Goal: Navigation & Orientation: Find specific page/section

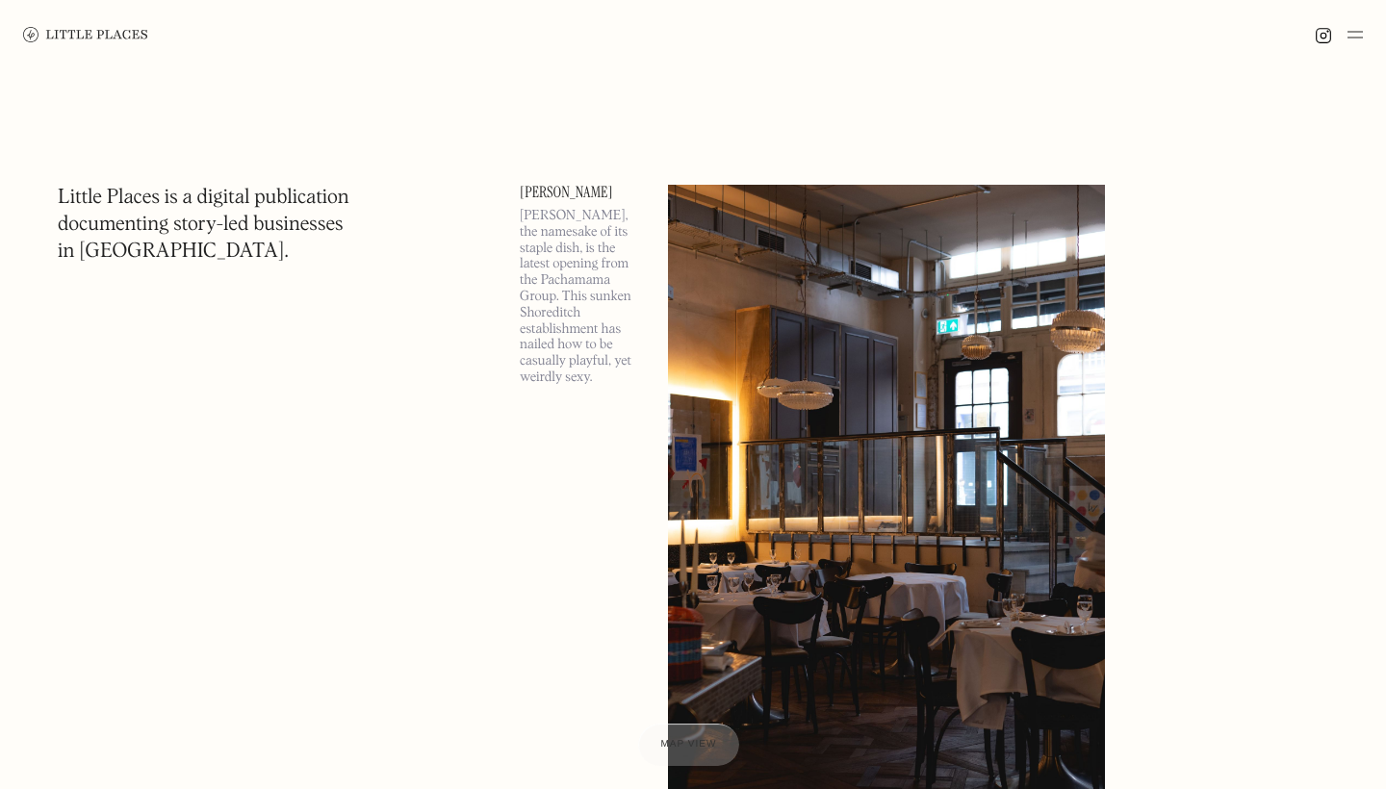
click at [1353, 25] on img at bounding box center [1355, 34] width 15 height 23
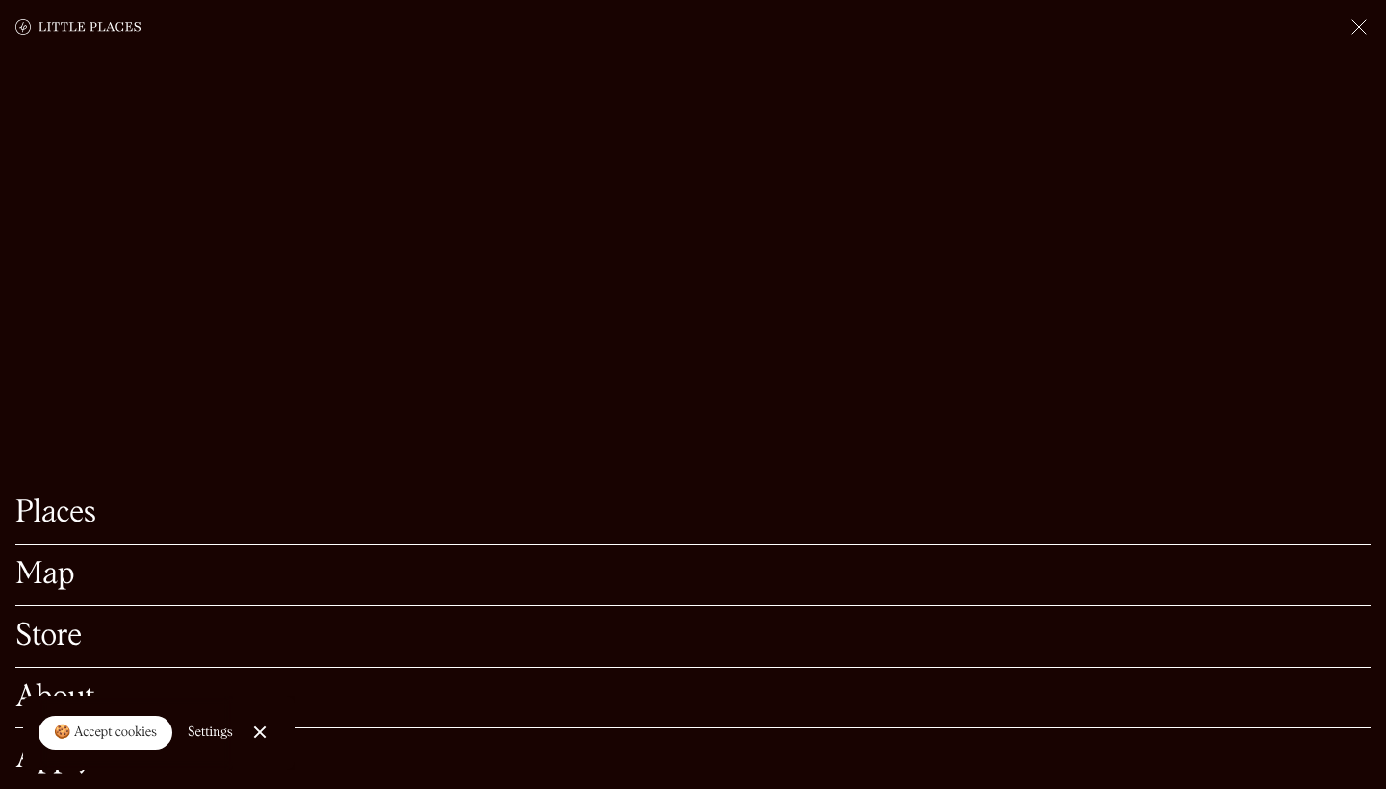
scroll to position [259, 0]
click at [64, 577] on link "Map" at bounding box center [692, 575] width 1355 height 30
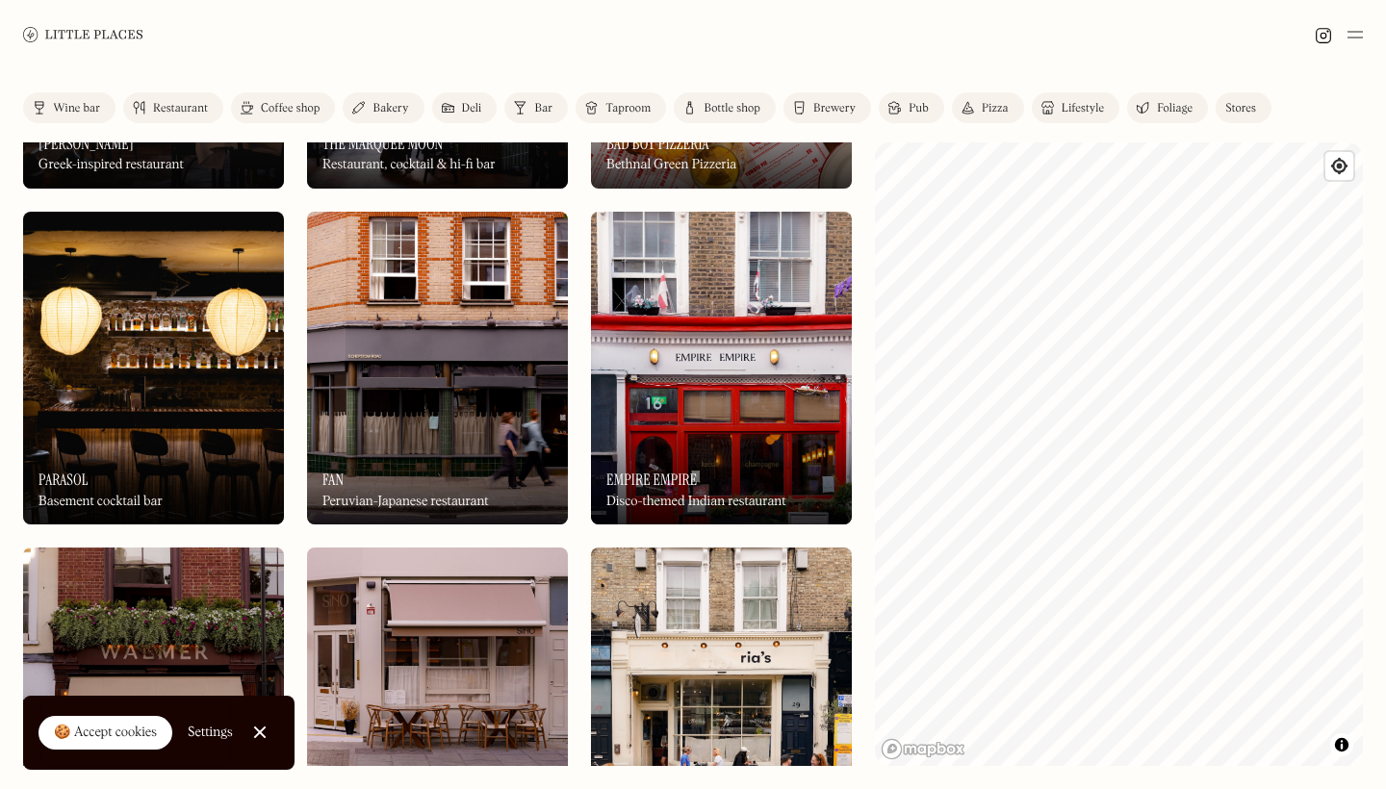
scroll to position [181, 0]
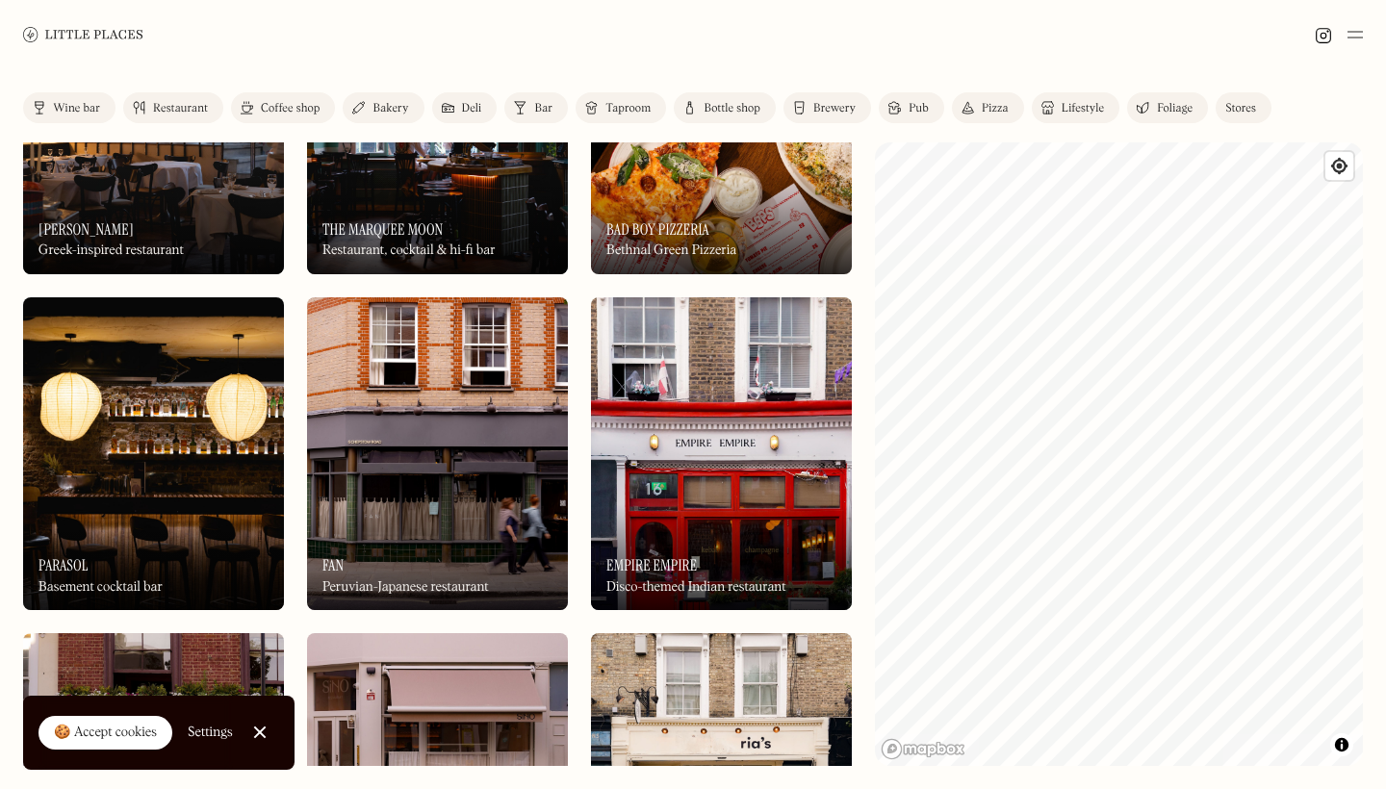
click at [60, 112] on div "Wine bar" at bounding box center [76, 109] width 47 height 12
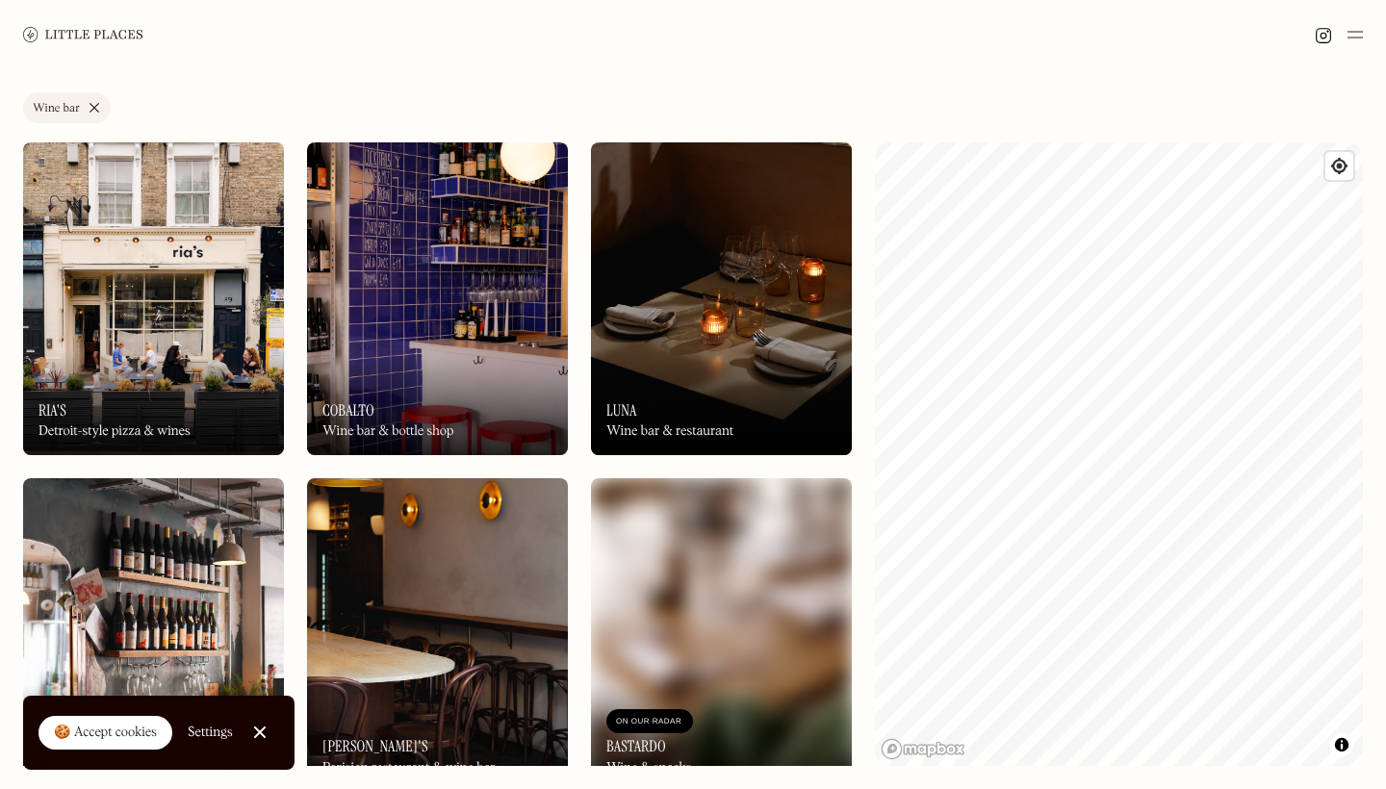
click at [89, 108] on link "Wine bar" at bounding box center [67, 107] width 88 height 31
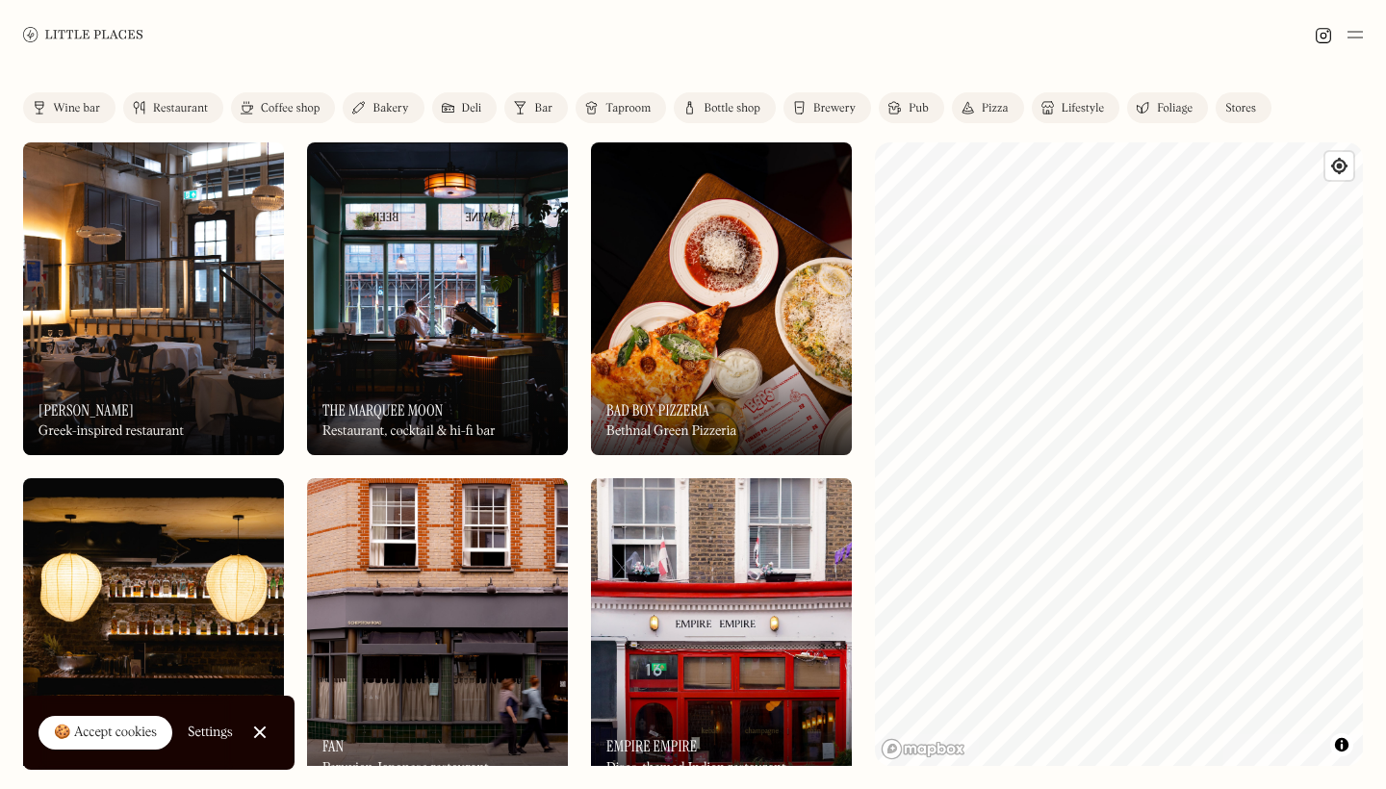
click at [1355, 34] on img at bounding box center [1355, 34] width 15 height 23
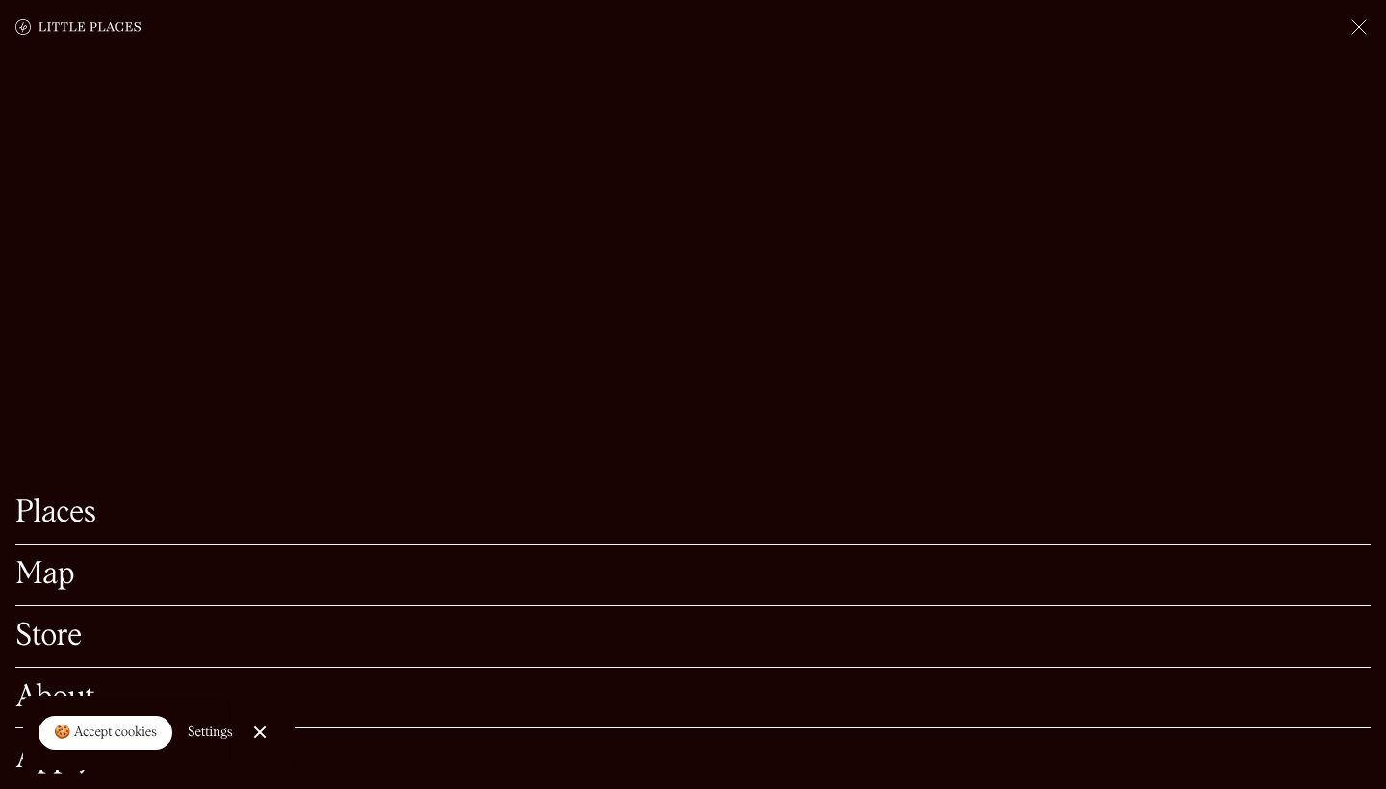
click at [256, 731] on link "Close Cookie Popup" at bounding box center [260, 732] width 39 height 39
click at [48, 697] on link "About" at bounding box center [692, 698] width 1355 height 30
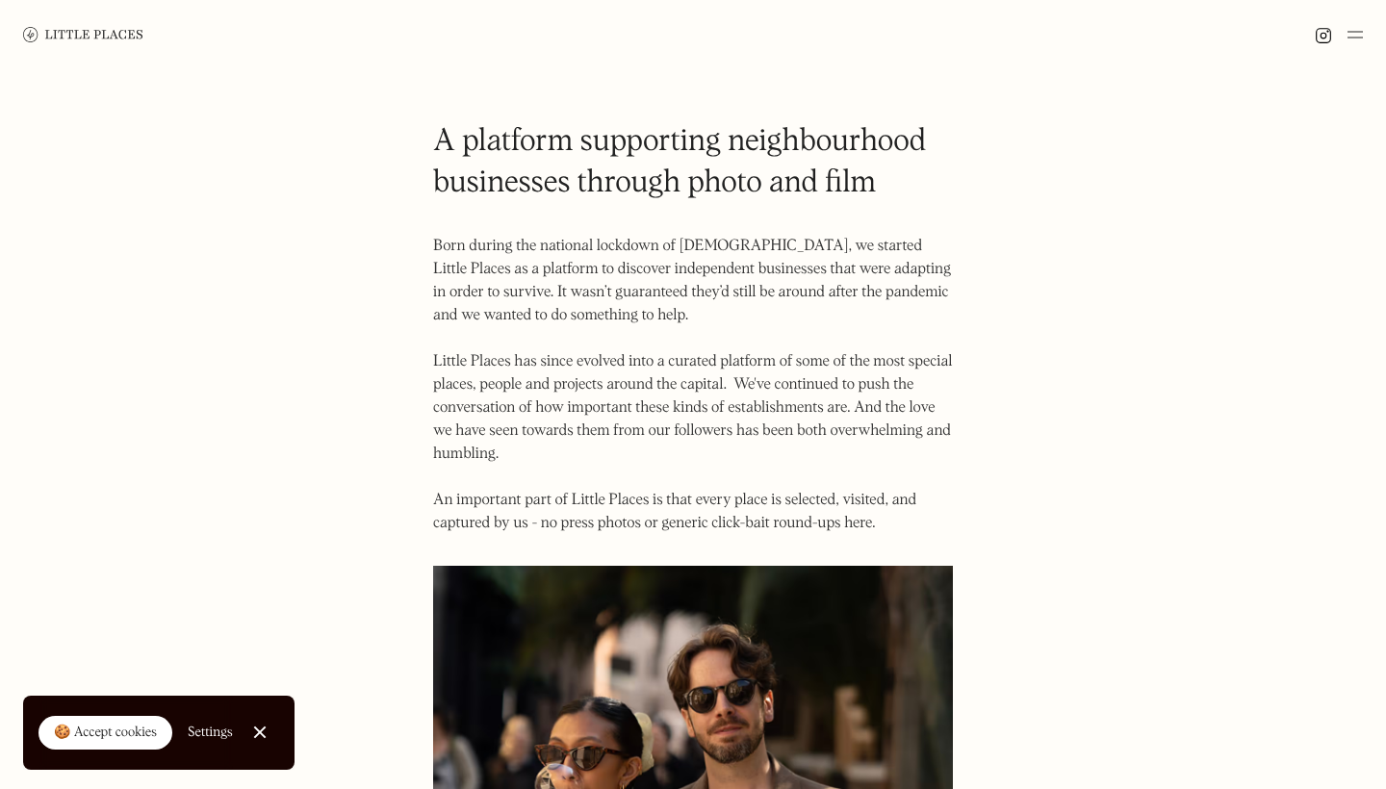
click at [1355, 31] on img at bounding box center [1355, 34] width 15 height 23
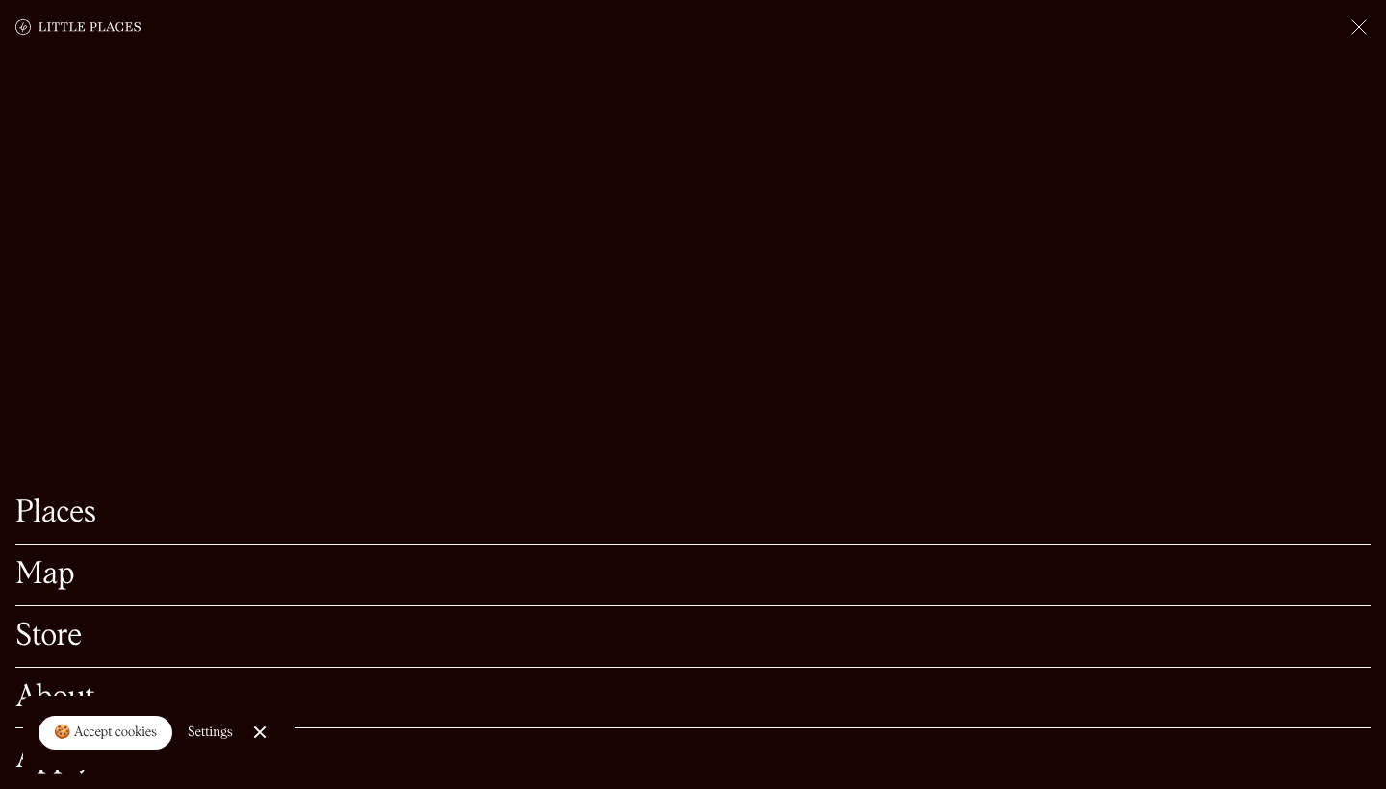
click at [63, 631] on link "Store" at bounding box center [692, 637] width 1355 height 30
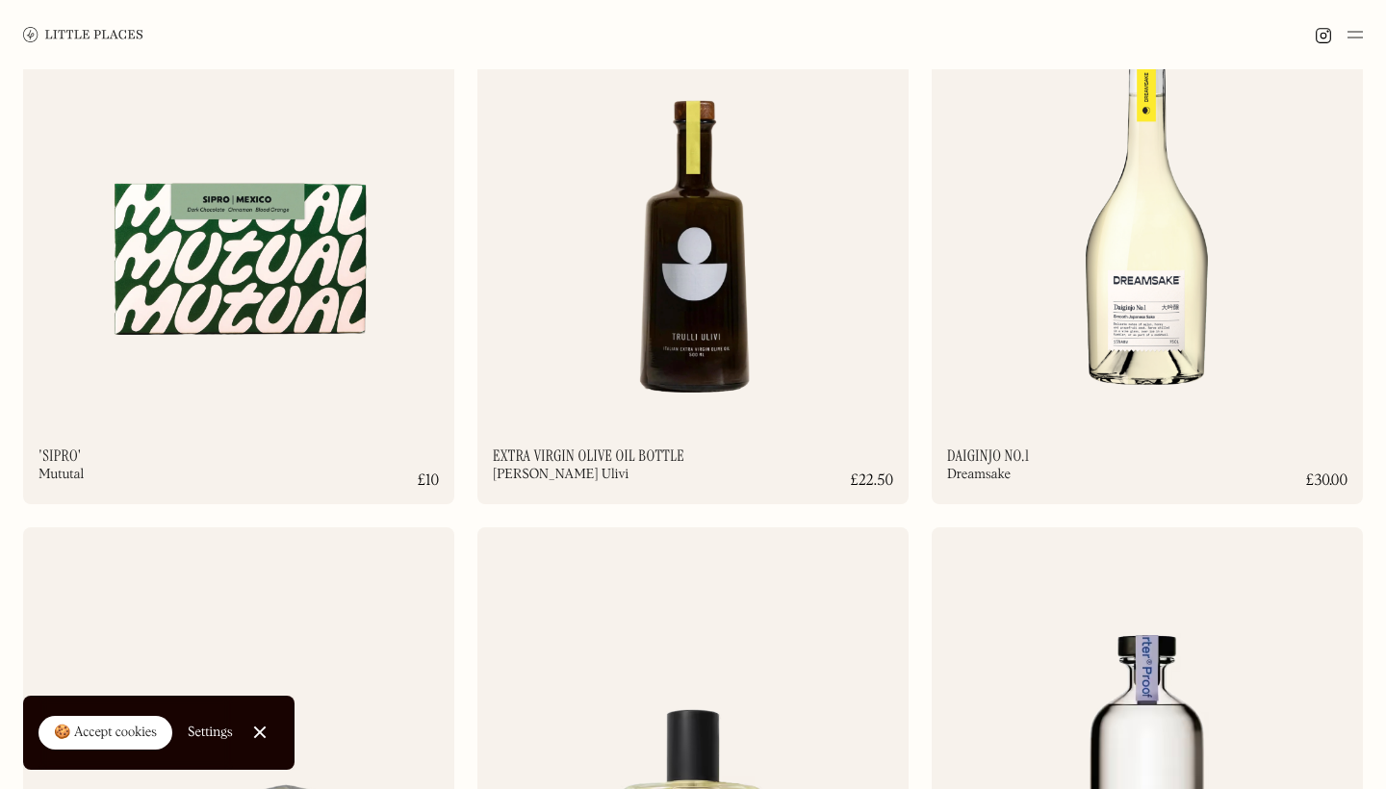
scroll to position [812, 0]
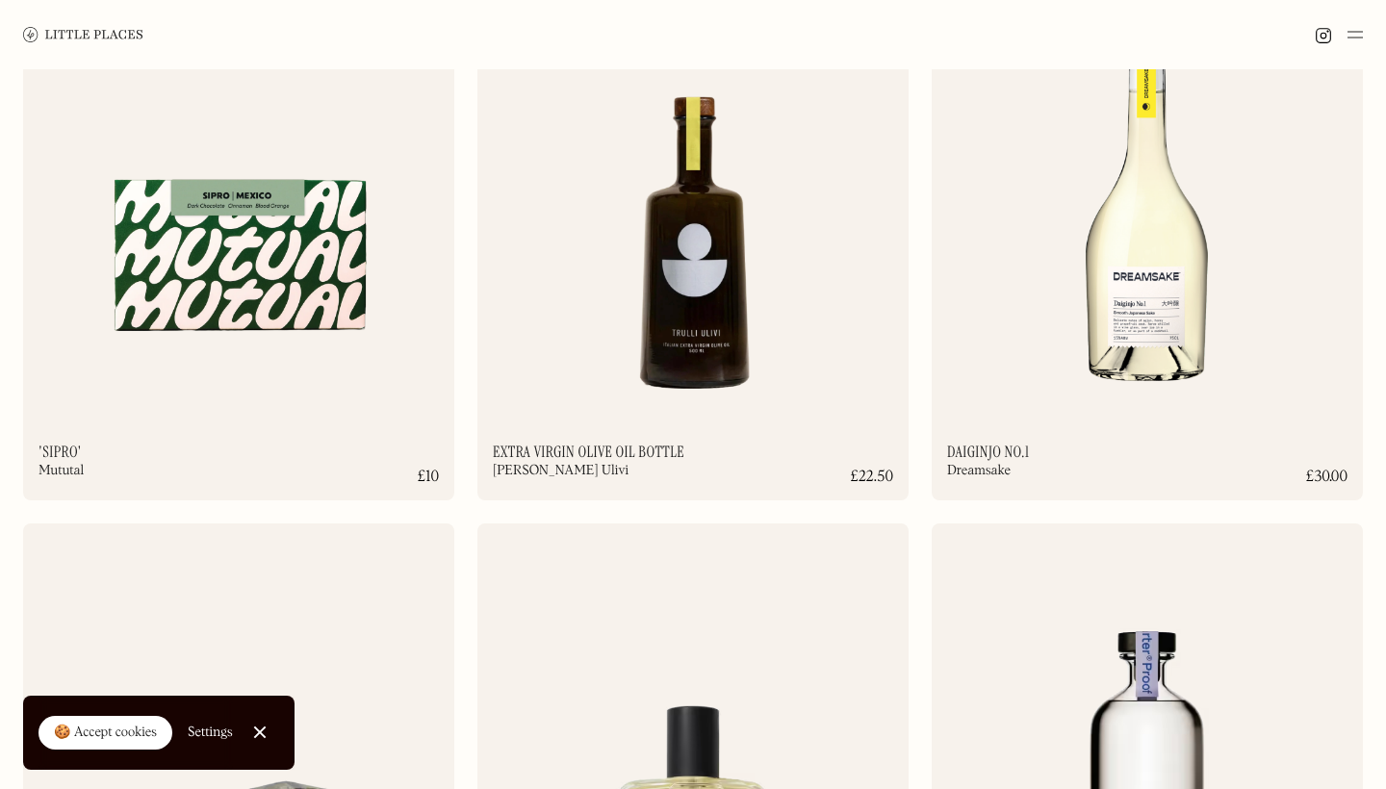
click at [263, 728] on link "Close Cookie Popup" at bounding box center [260, 732] width 39 height 39
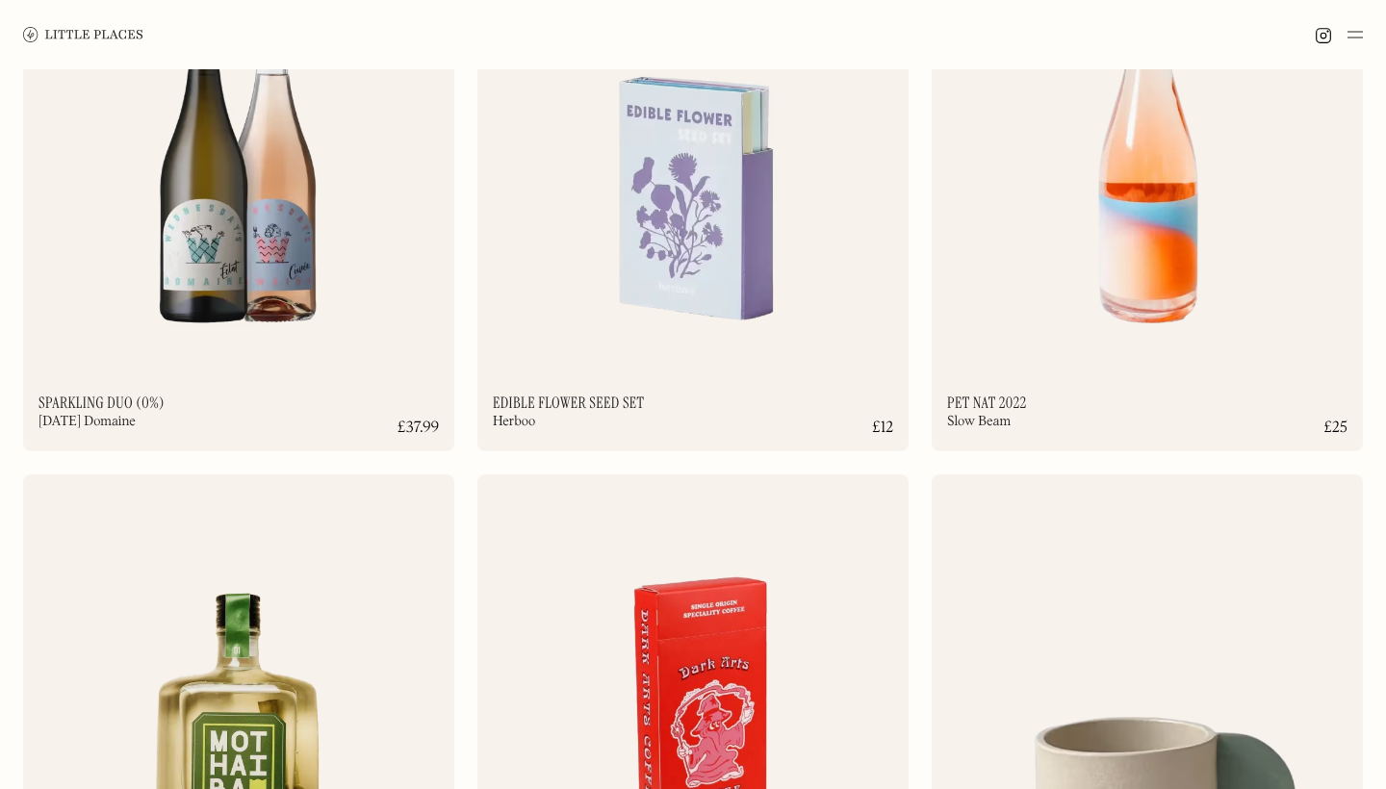
scroll to position [3221, 0]
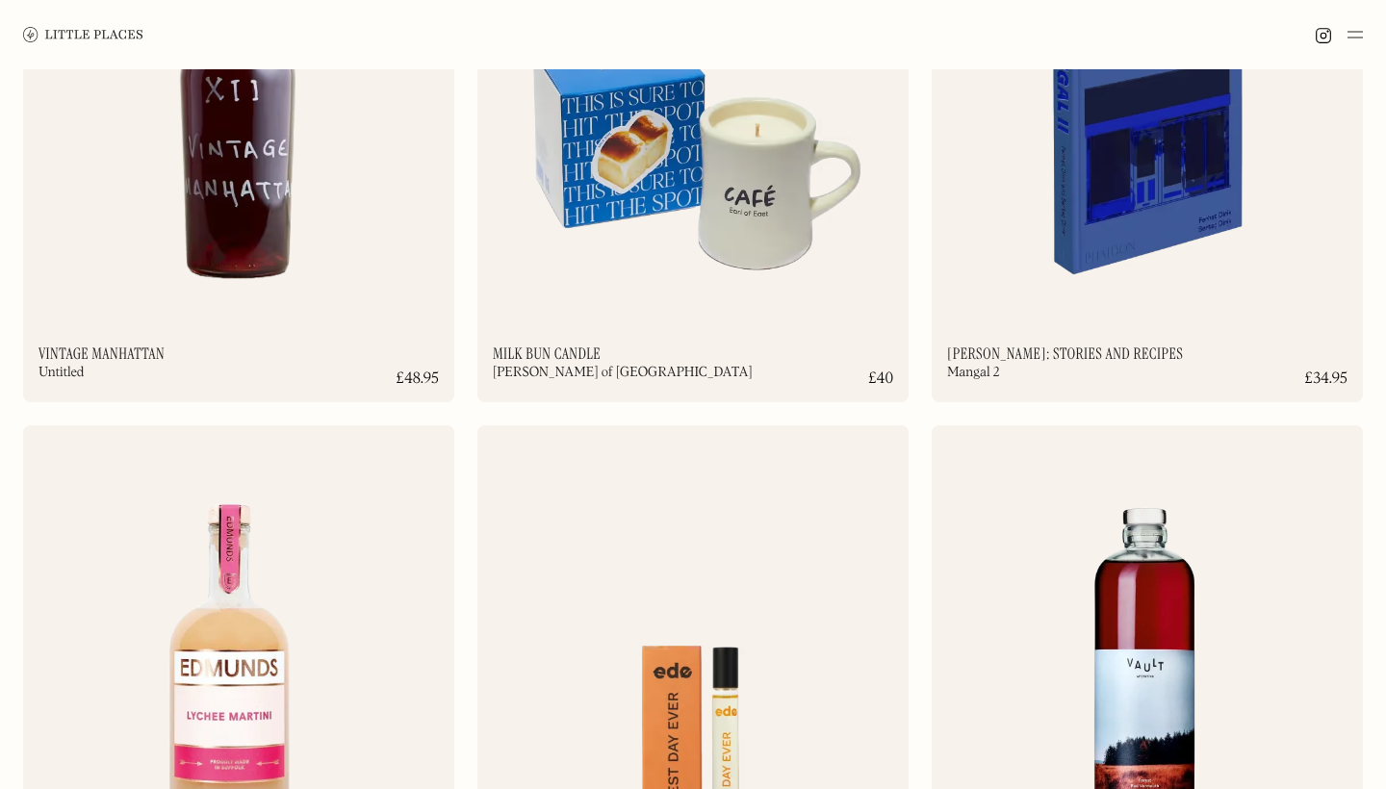
click at [1362, 37] on img at bounding box center [1355, 34] width 15 height 23
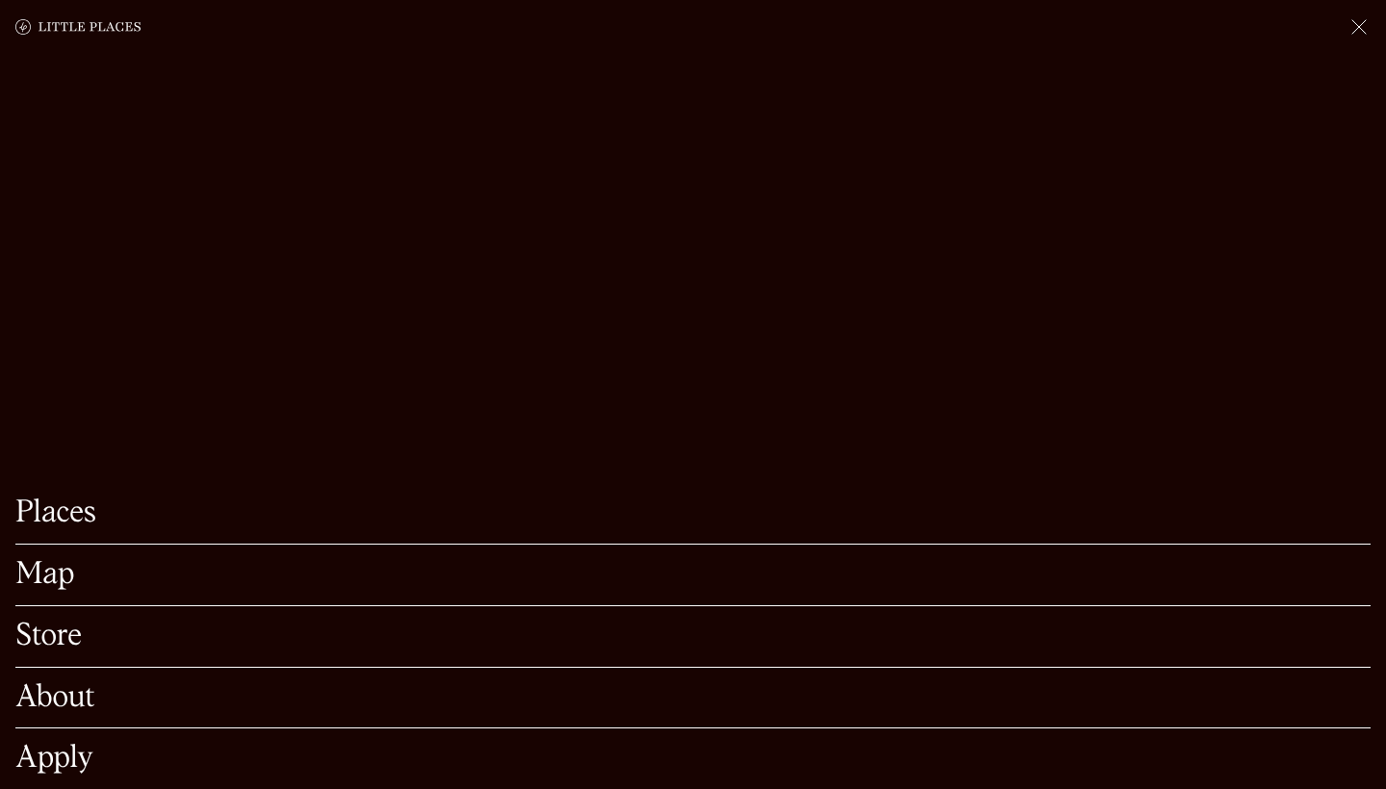
click at [63, 518] on link "Places" at bounding box center [692, 514] width 1355 height 30
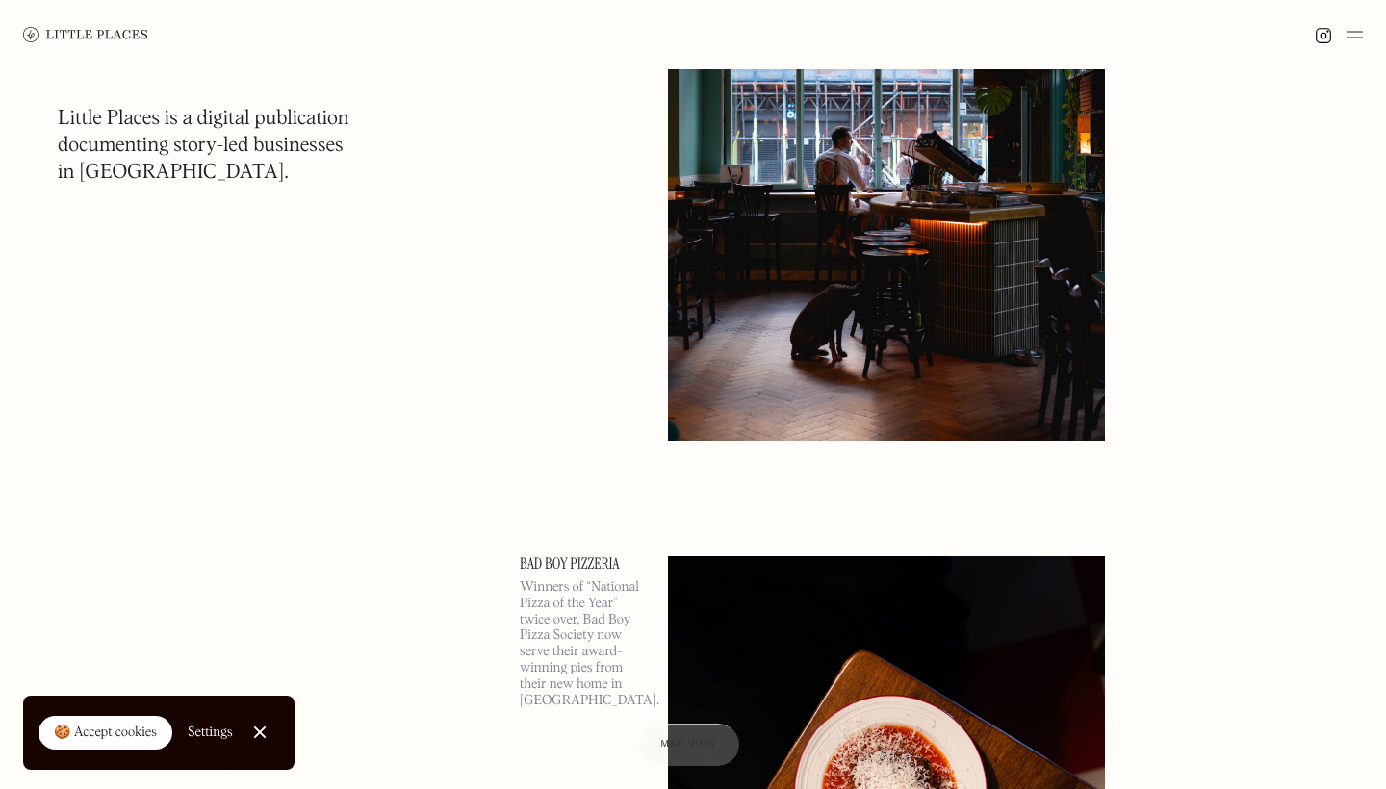
scroll to position [864, 0]
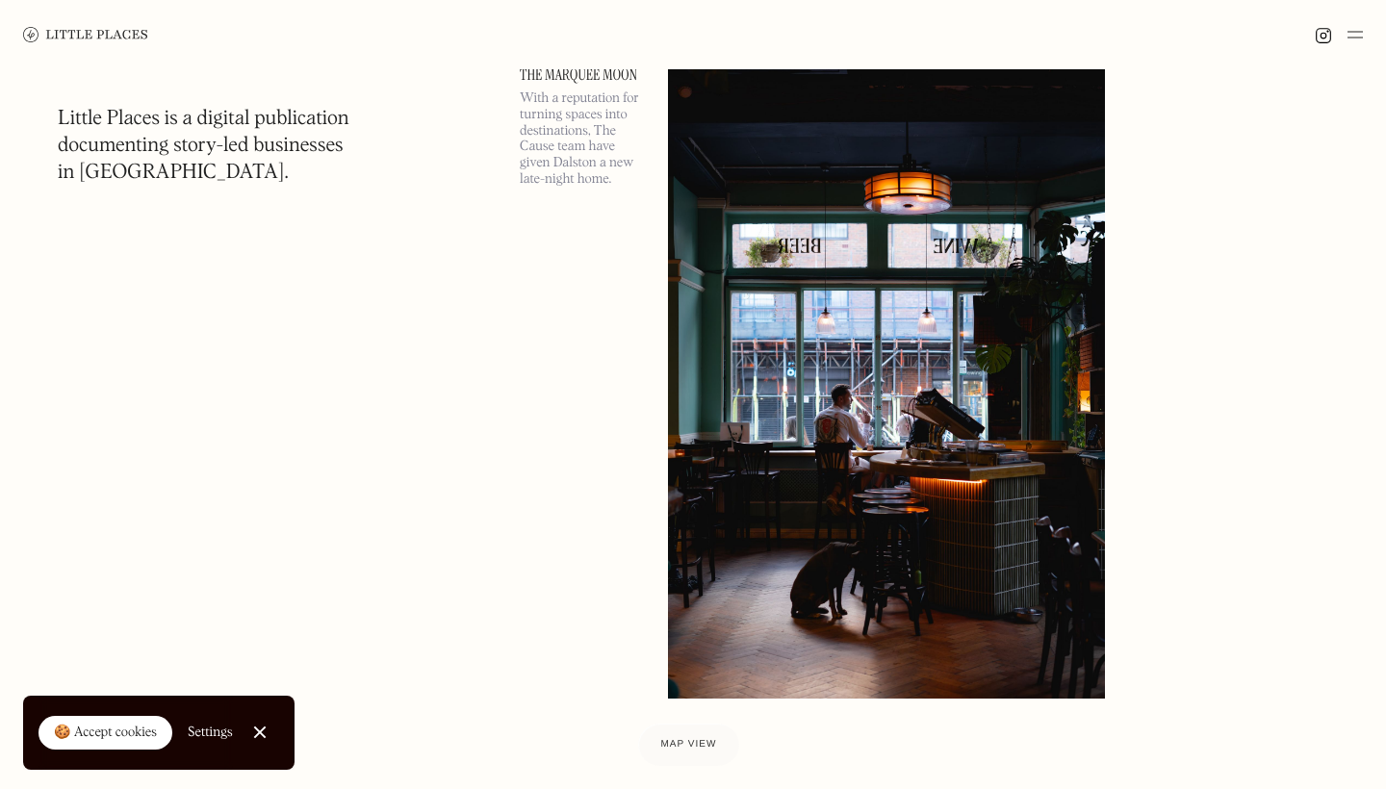
click at [1353, 39] on img at bounding box center [1355, 34] width 15 height 23
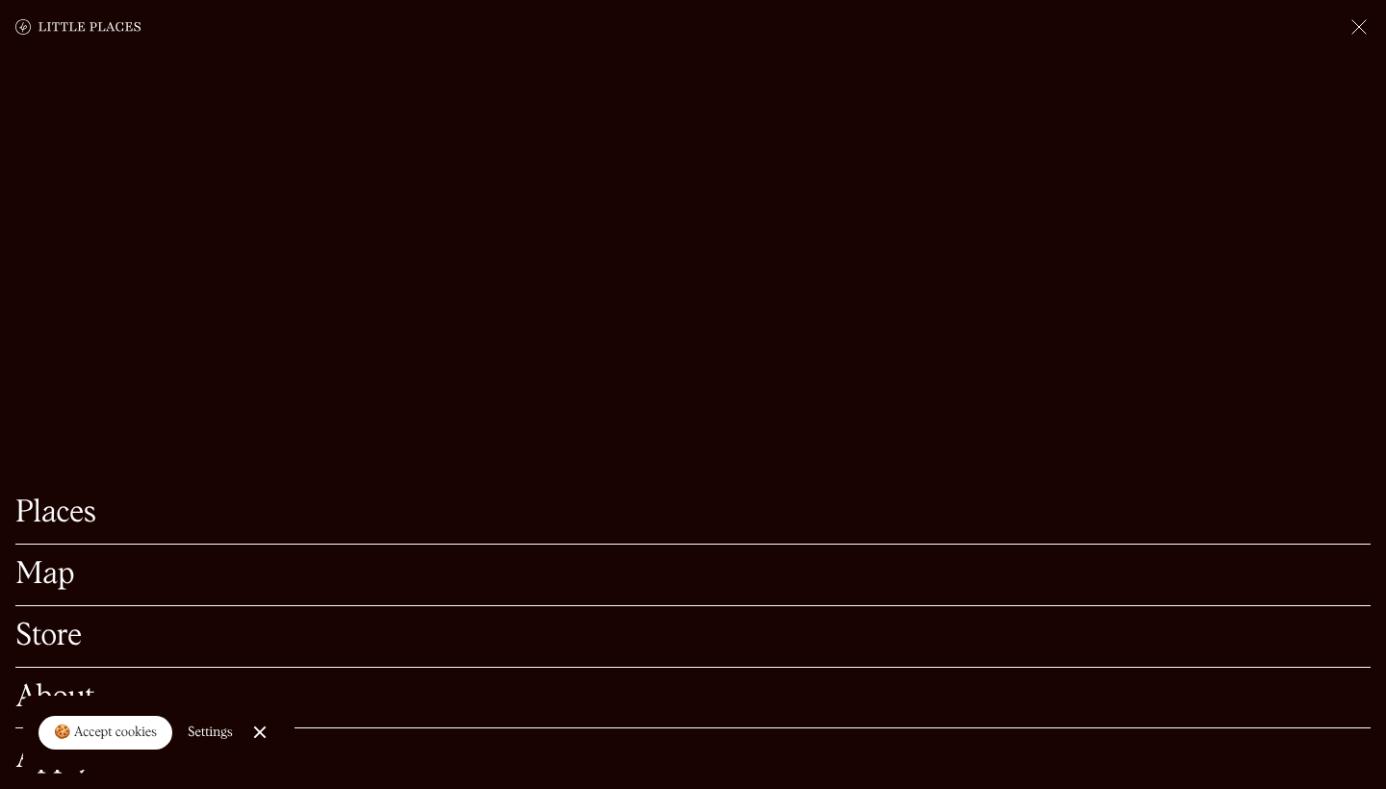
click at [43, 571] on link "Map" at bounding box center [692, 575] width 1355 height 30
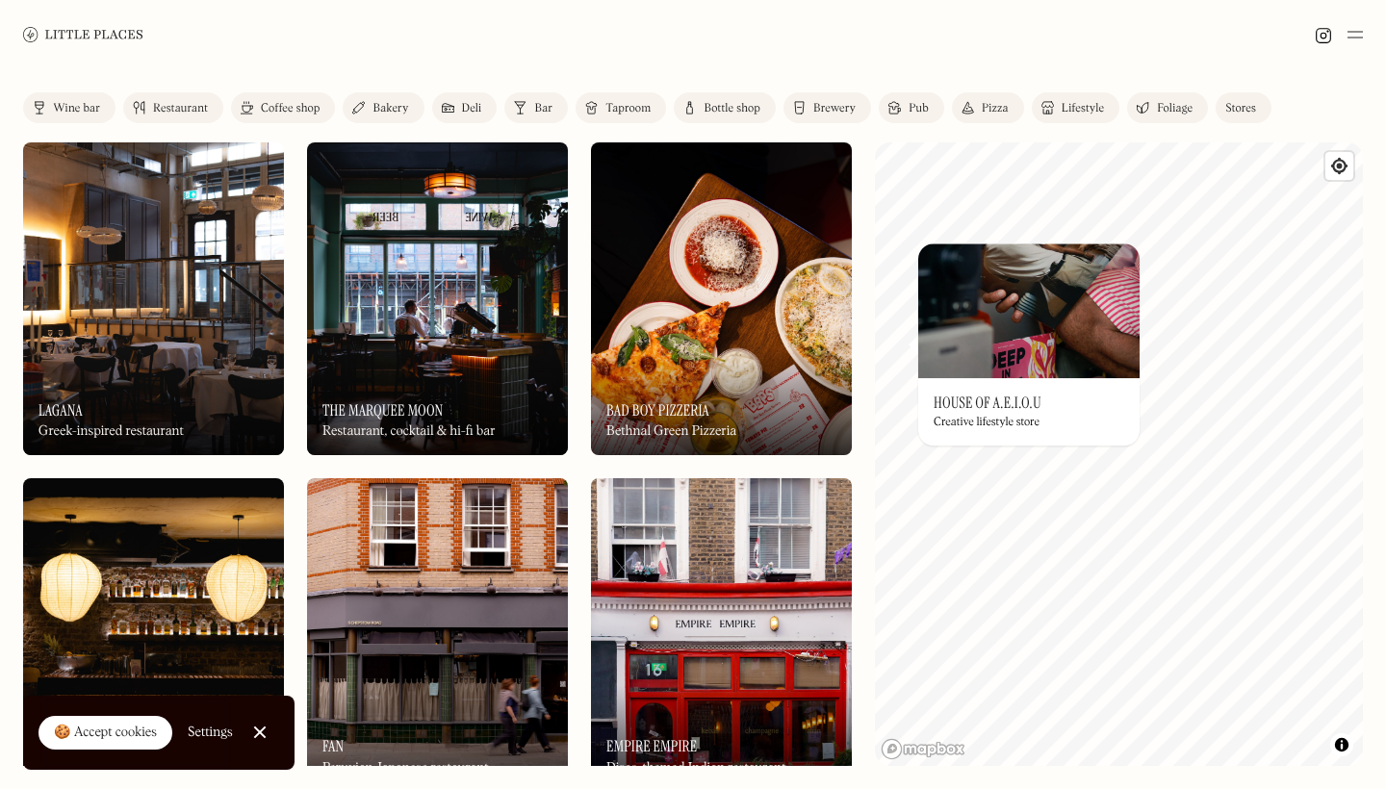
click at [1002, 415] on div "On Our Radar House of A.E.I.O.U Creative lifestyle store" at bounding box center [1028, 411] width 221 height 67
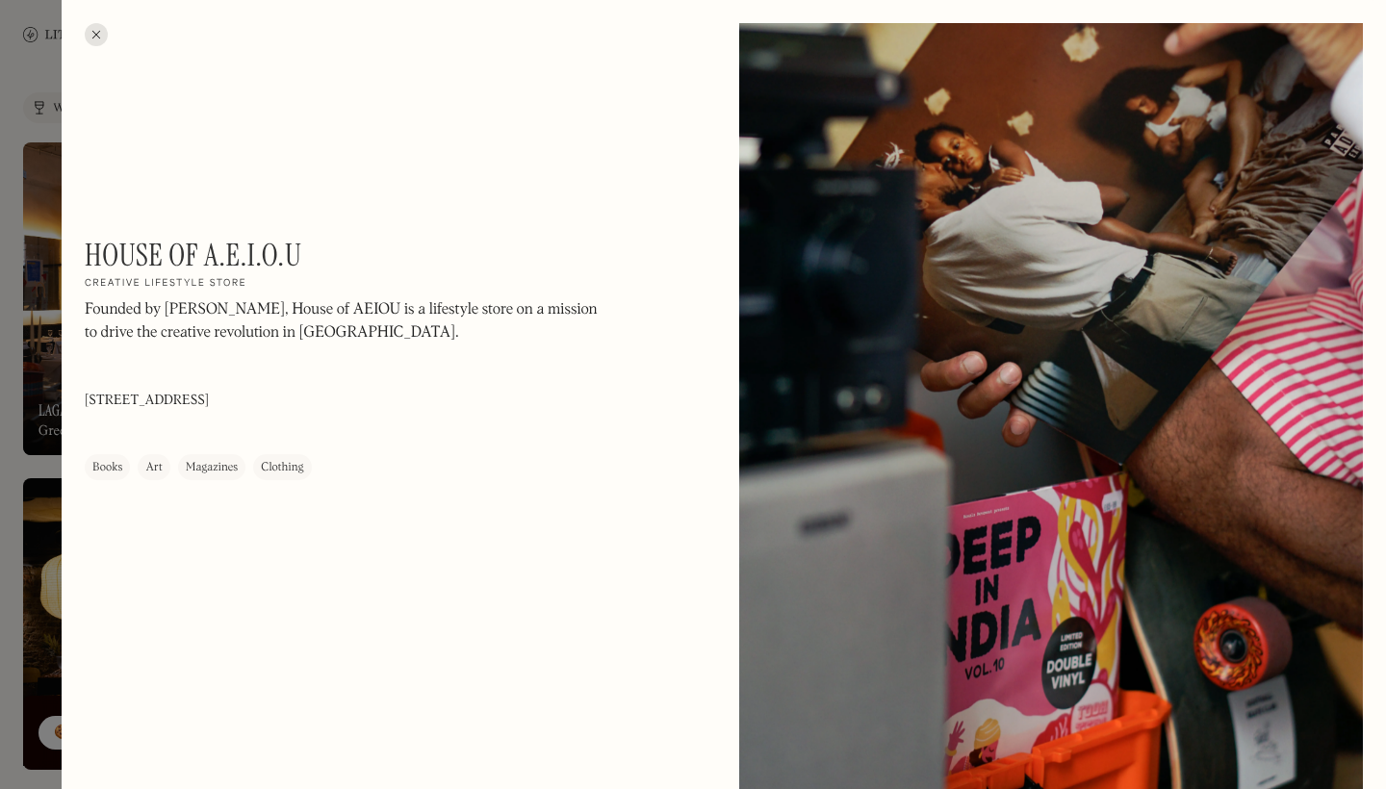
click at [97, 37] on div at bounding box center [96, 34] width 23 height 23
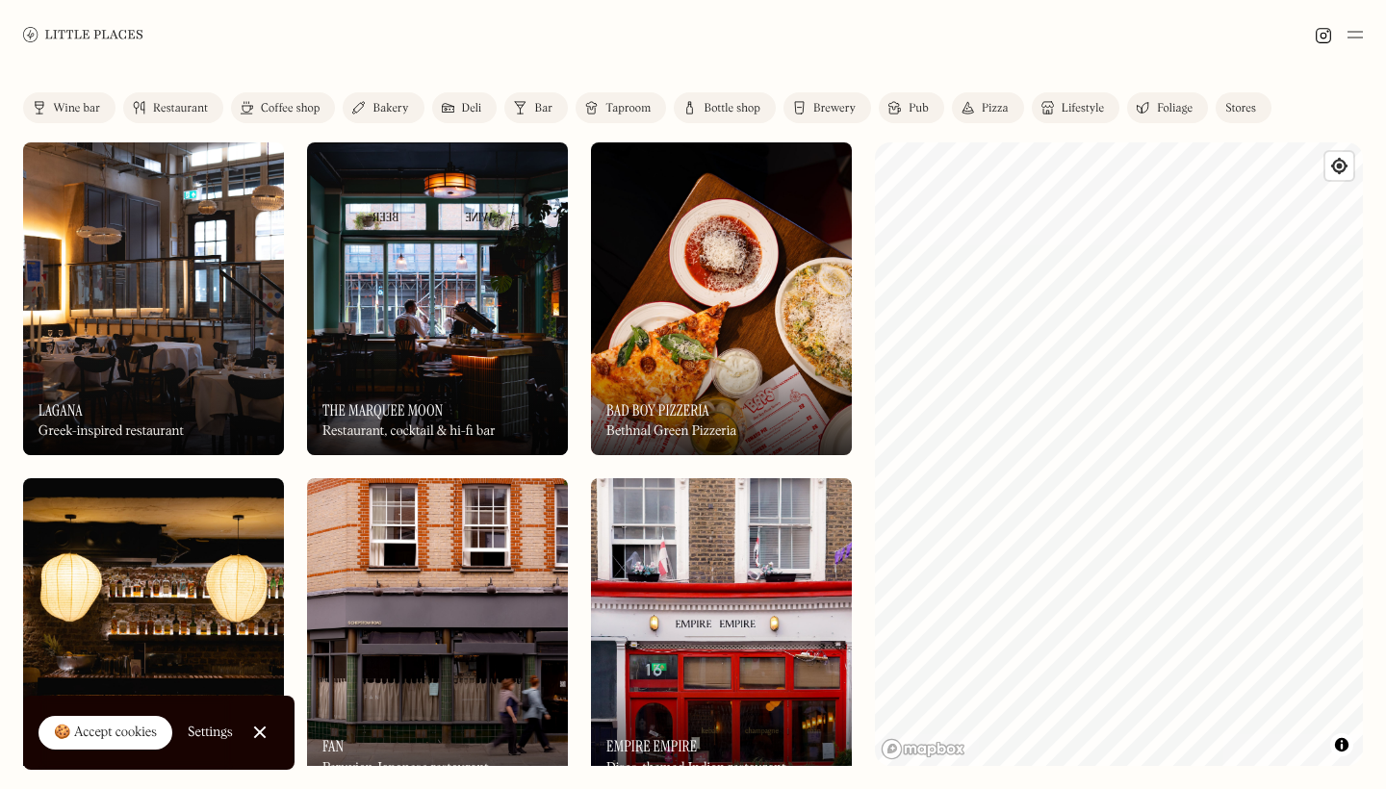
click at [266, 726] on link "Close Cookie Popup" at bounding box center [260, 732] width 39 height 39
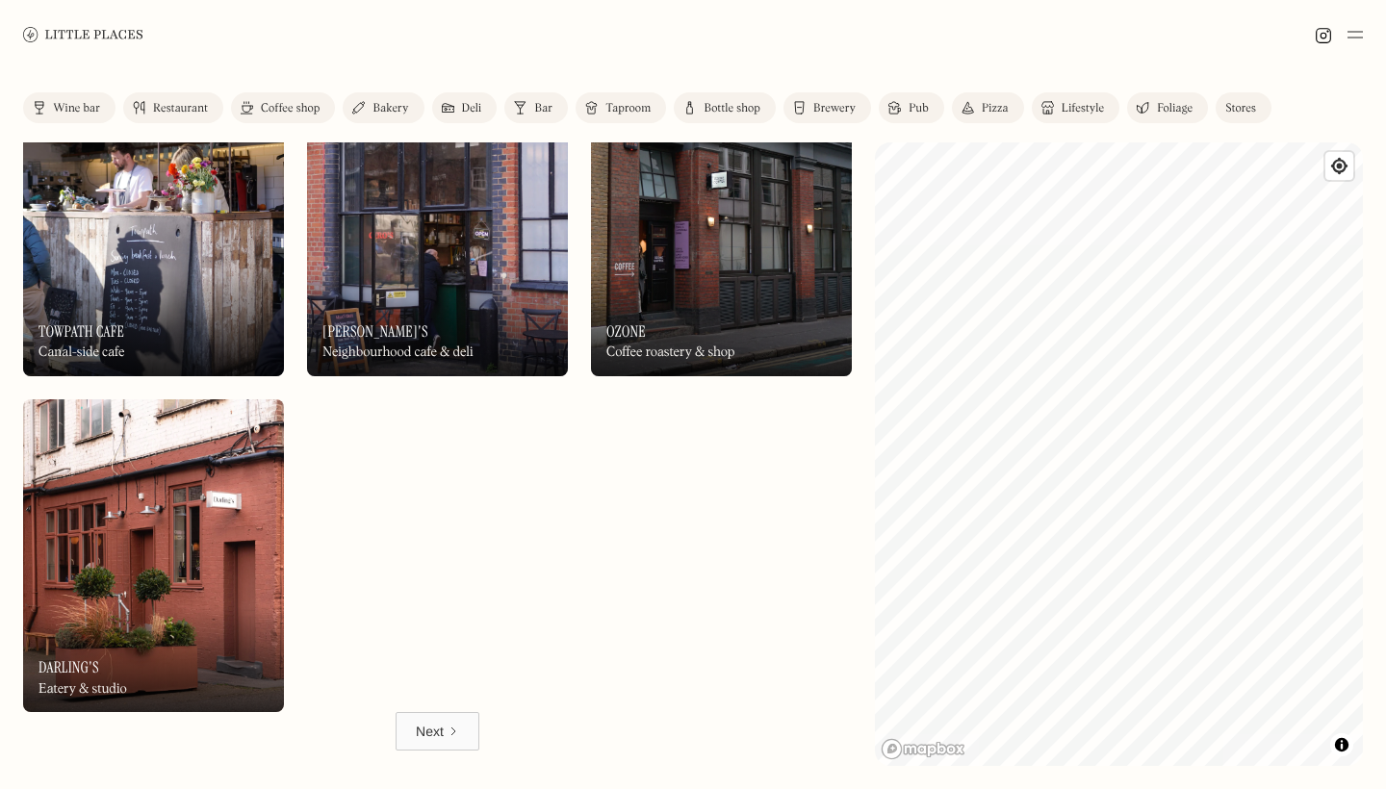
click at [436, 739] on div "Next" at bounding box center [430, 731] width 28 height 19
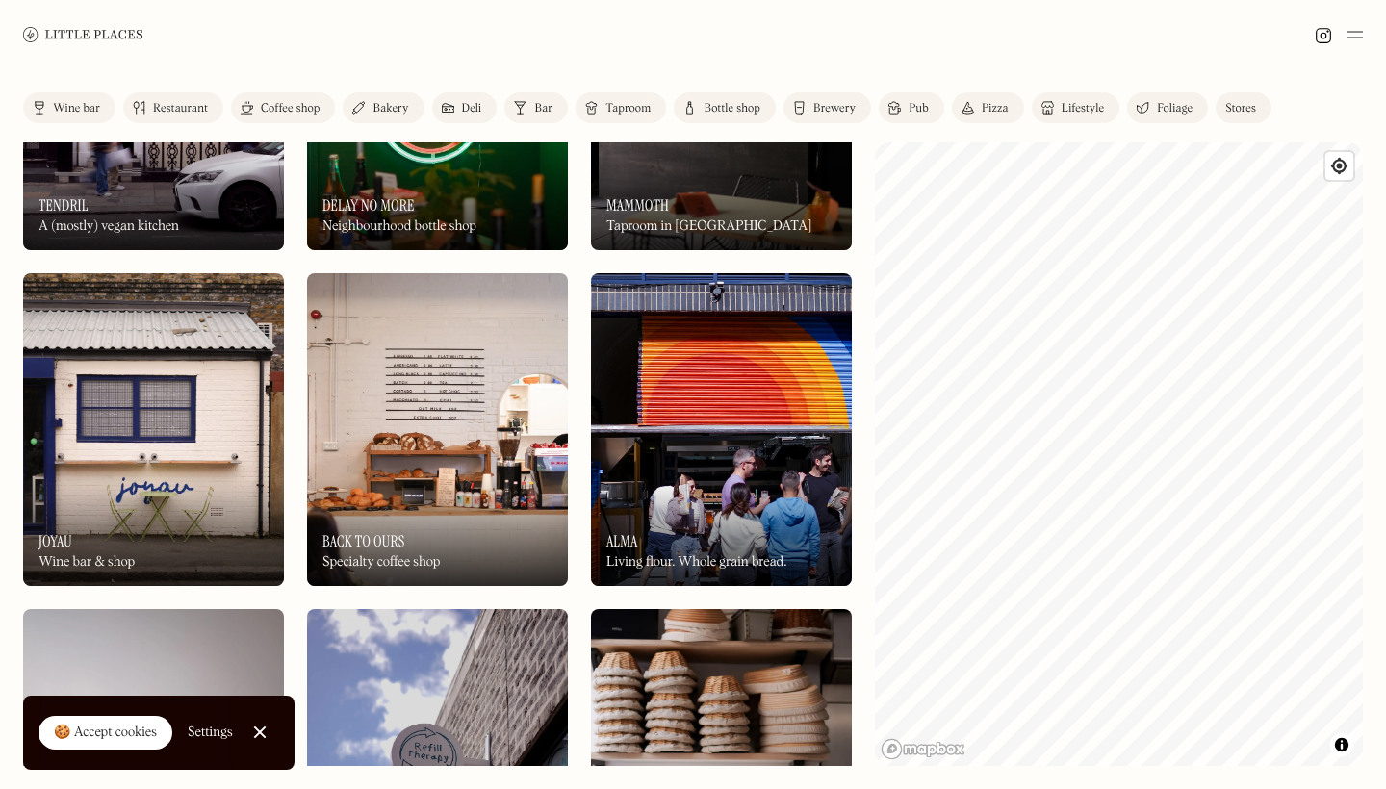
scroll to position [10835, 0]
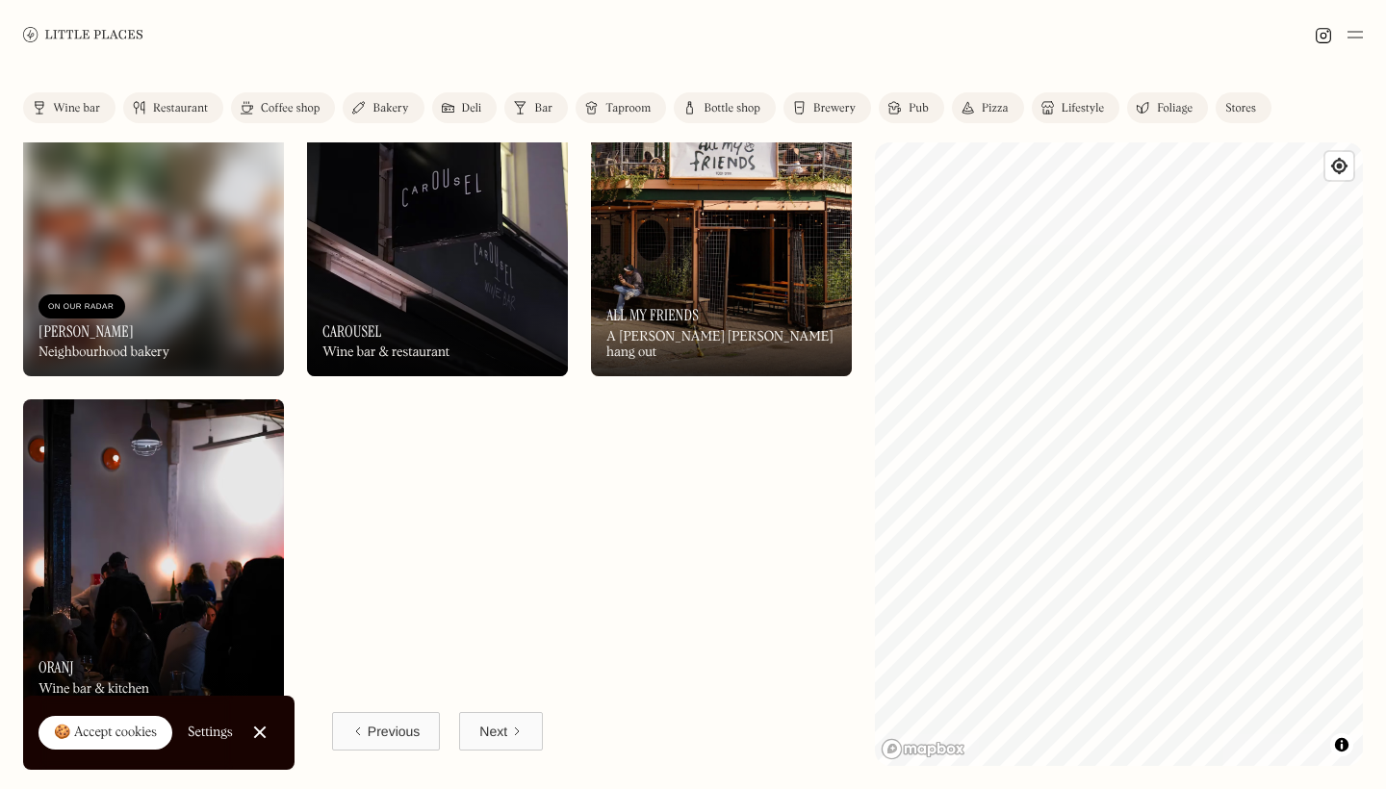
click at [502, 730] on div "Next" at bounding box center [493, 731] width 28 height 19
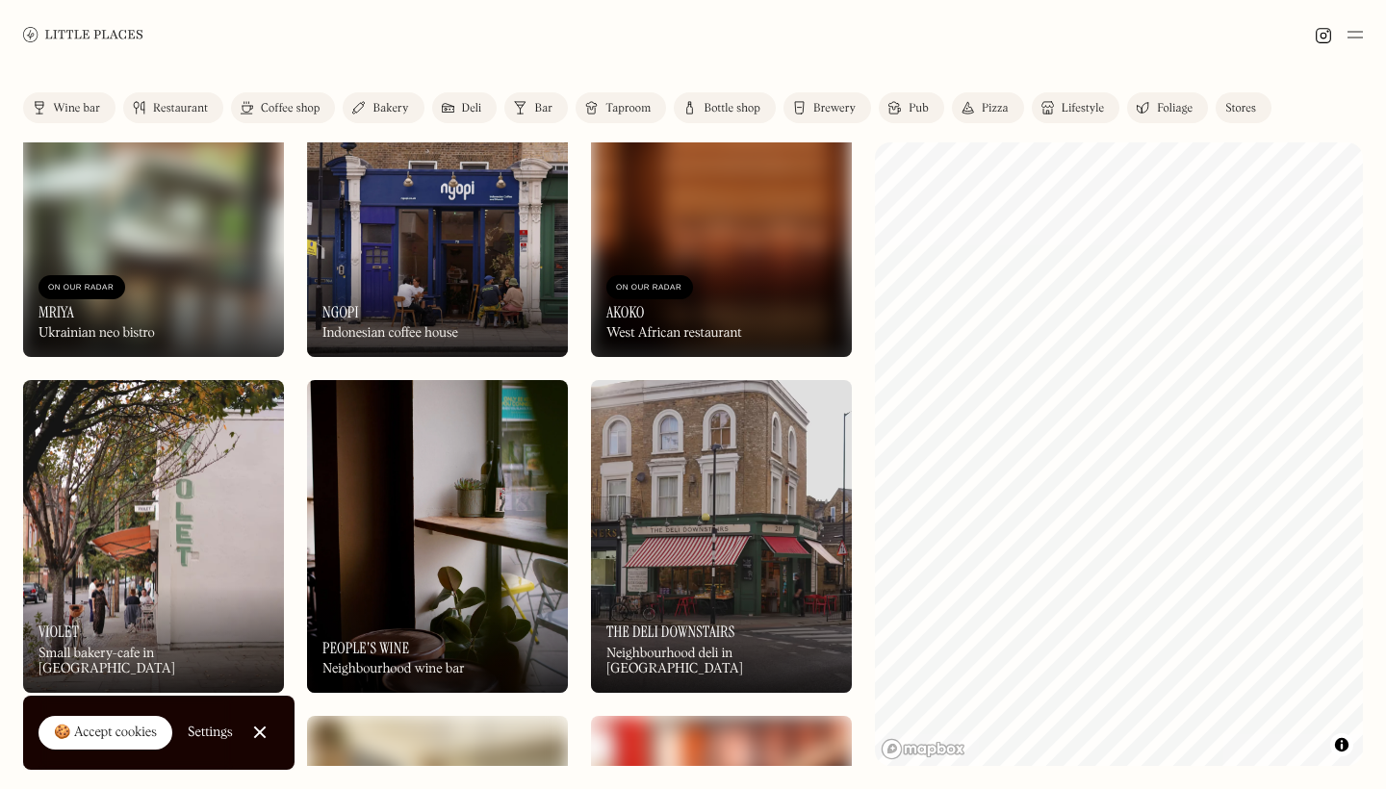
scroll to position [10835, 0]
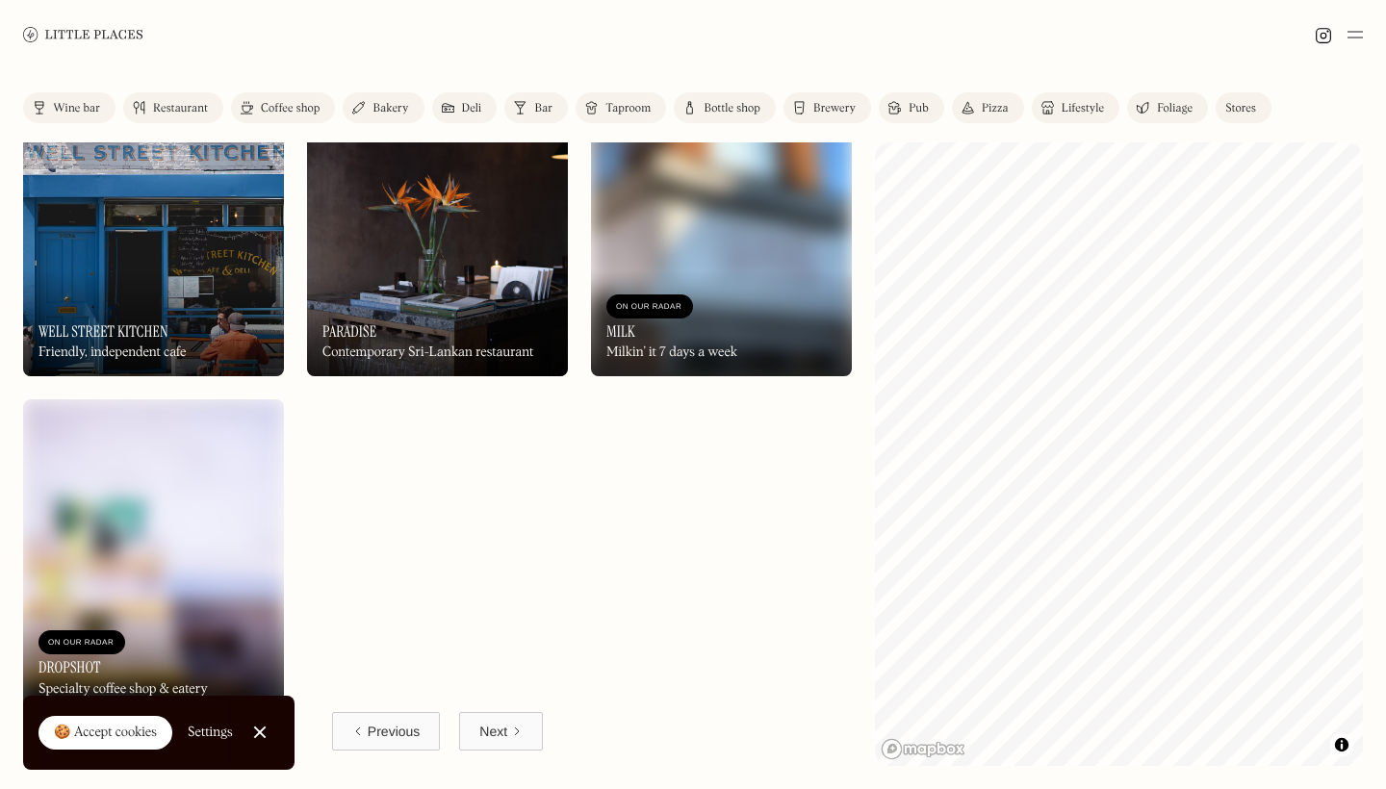
click at [261, 729] on link "Close Cookie Popup" at bounding box center [260, 732] width 39 height 39
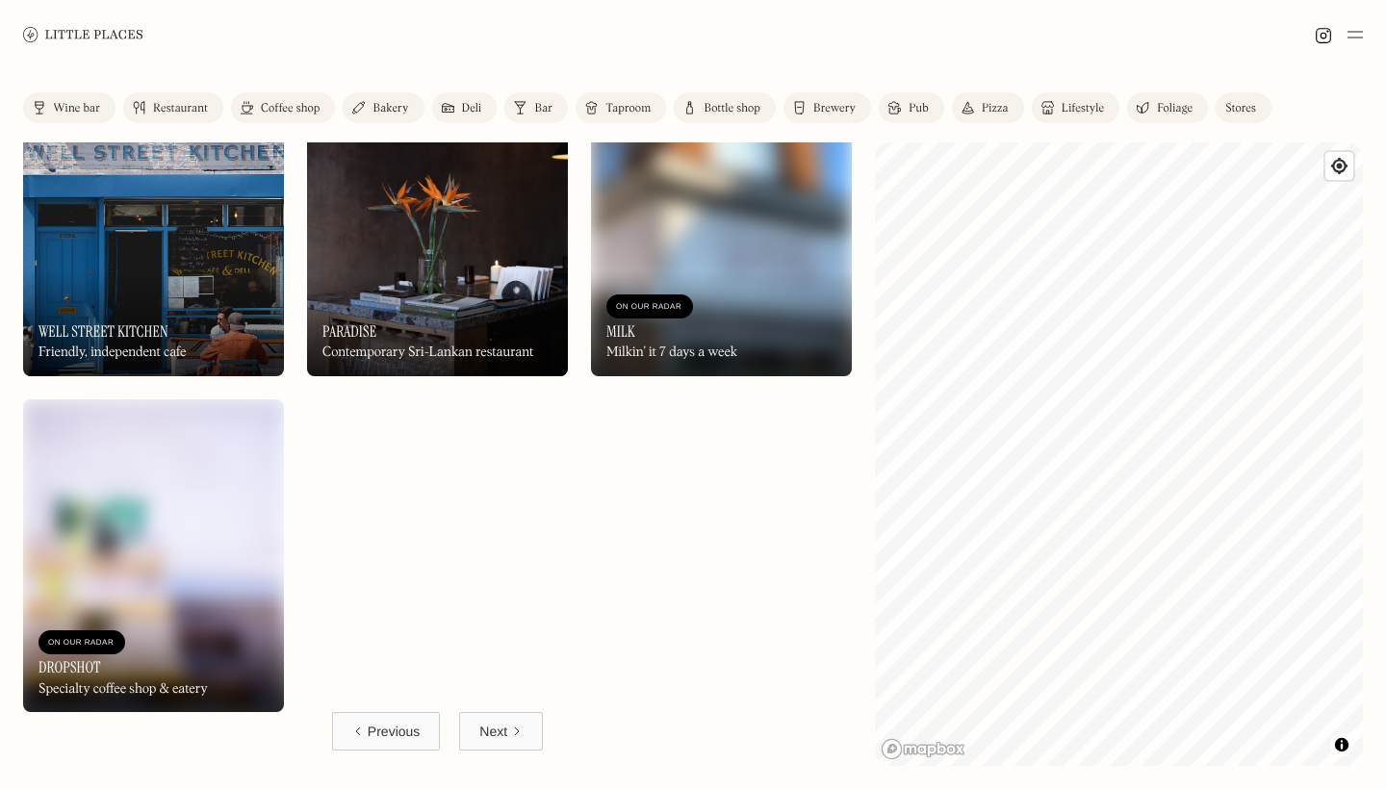
click at [482, 717] on link "Next" at bounding box center [501, 731] width 84 height 39
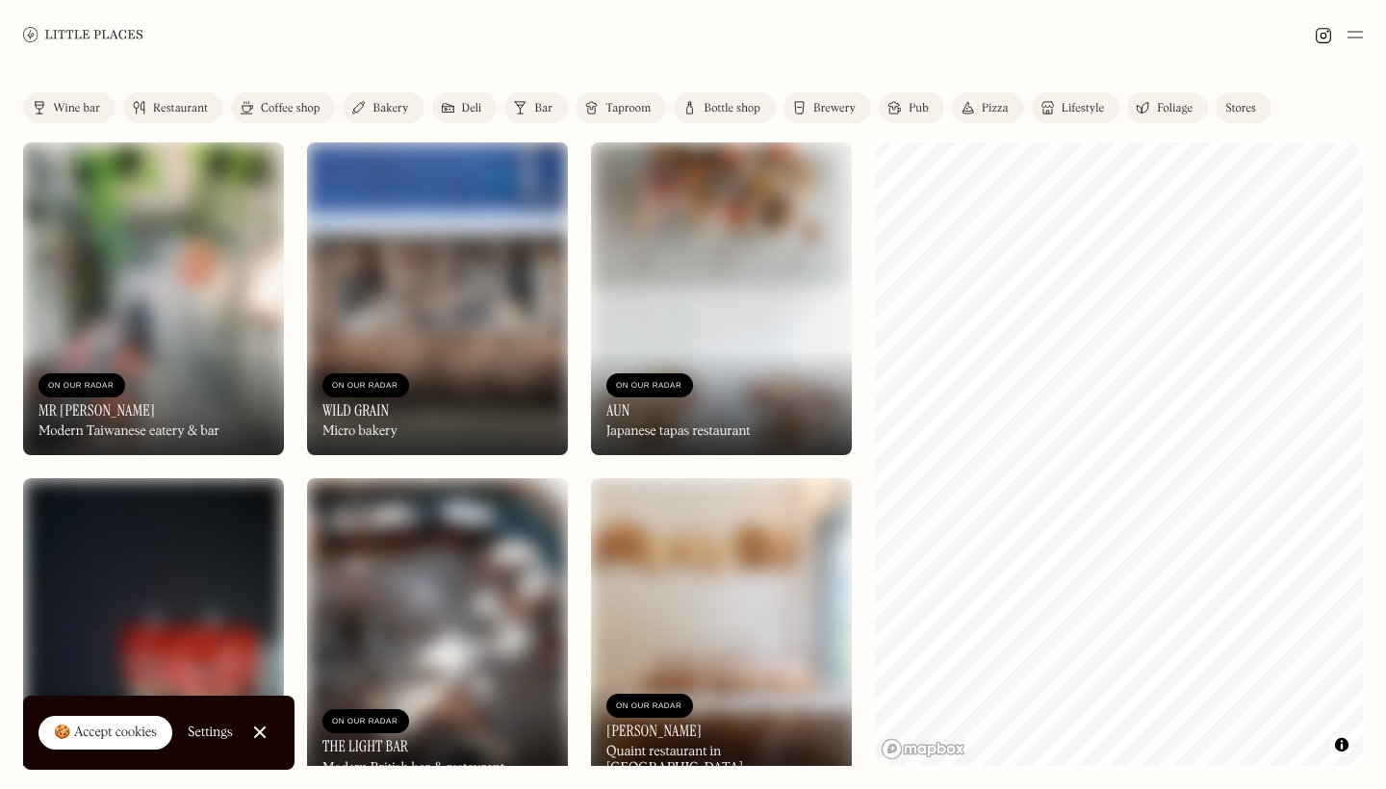
scroll to position [10835, 0]
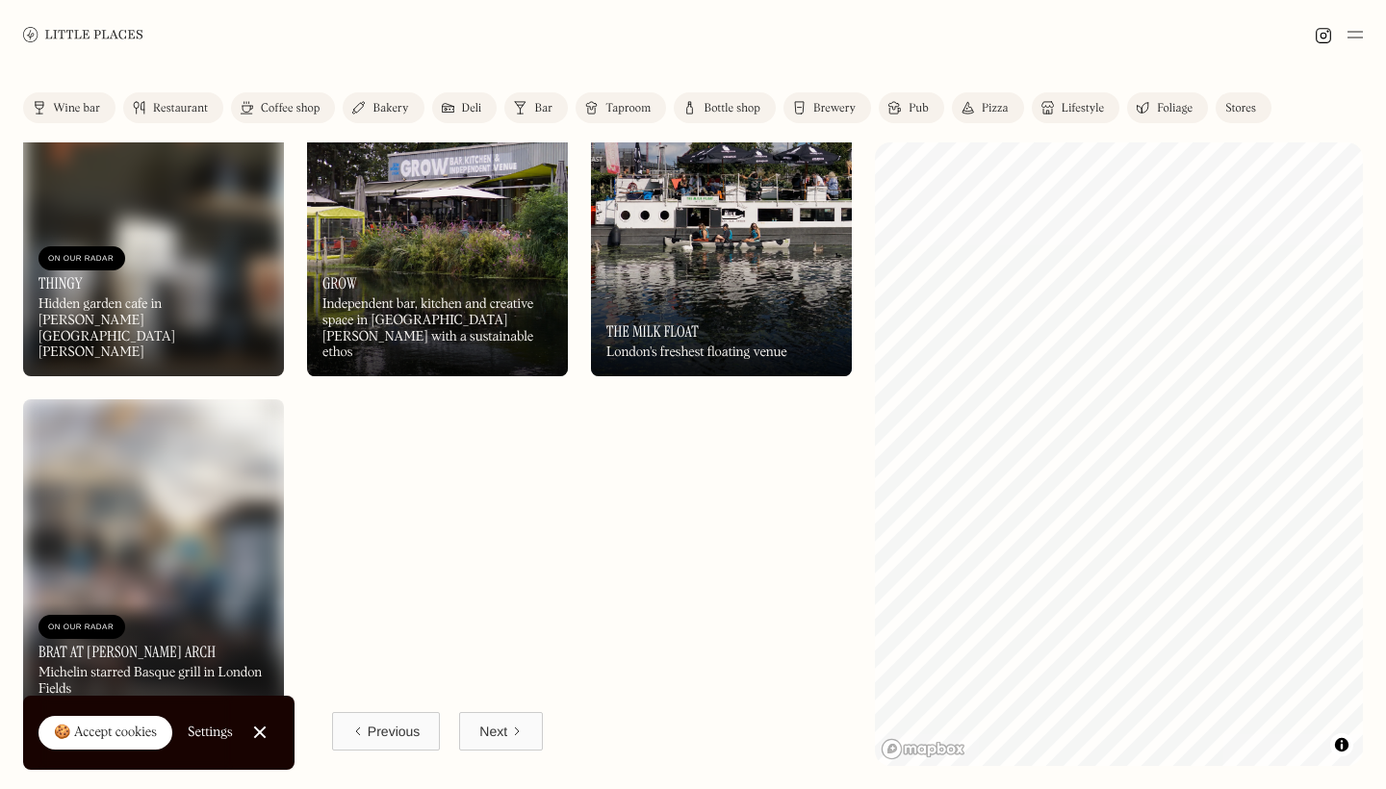
click at [261, 737] on link "Close Cookie Popup" at bounding box center [260, 732] width 39 height 39
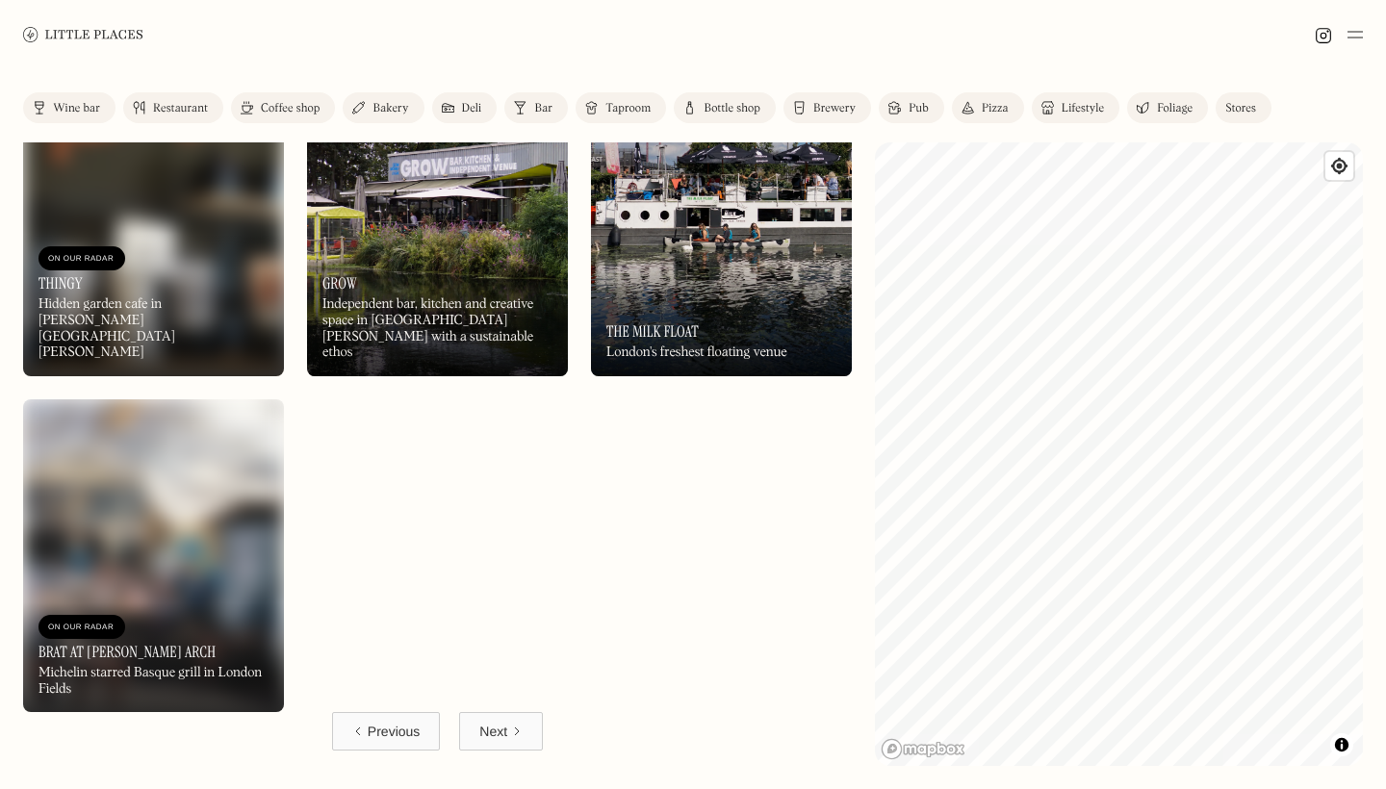
scroll to position [9219, 0]
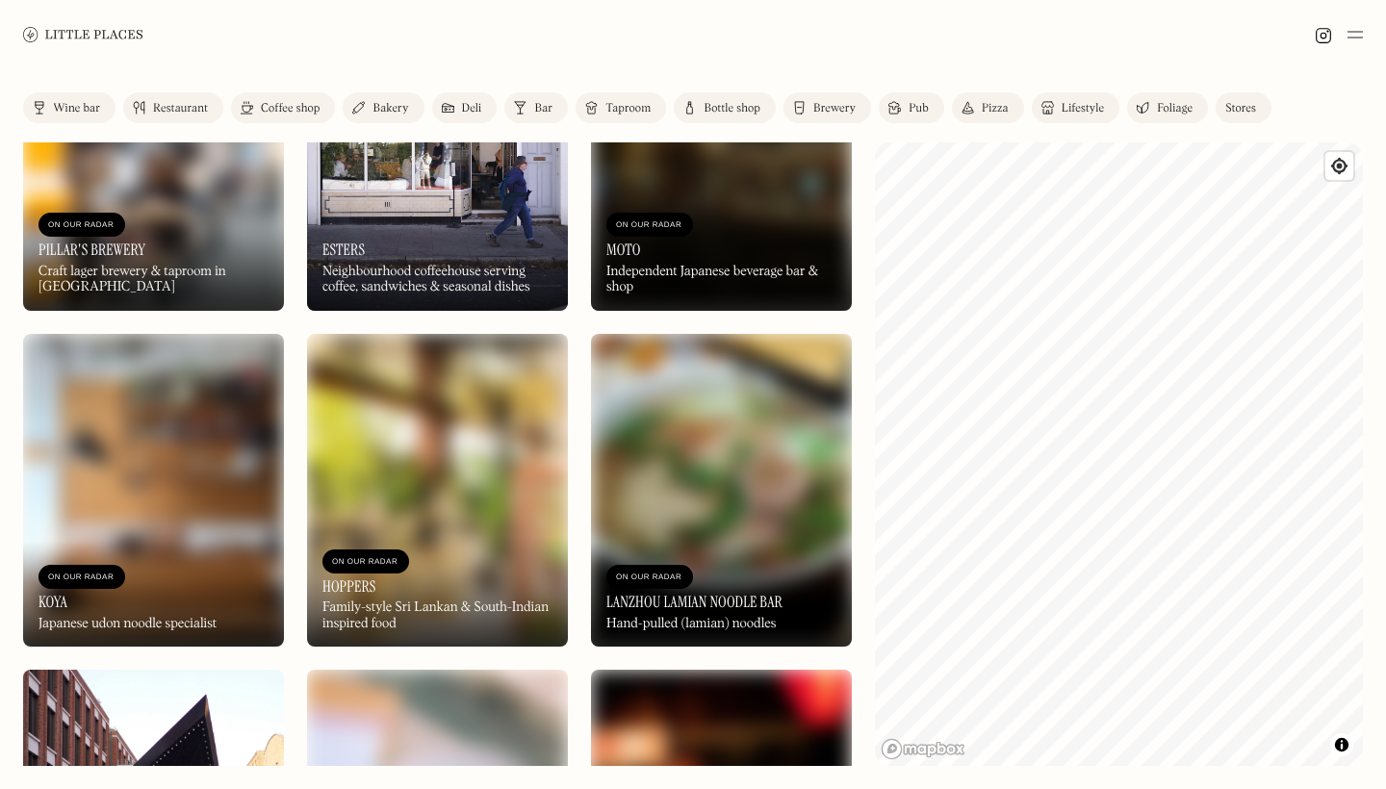
click at [1247, 110] on div "Stores" at bounding box center [1240, 109] width 31 height 12
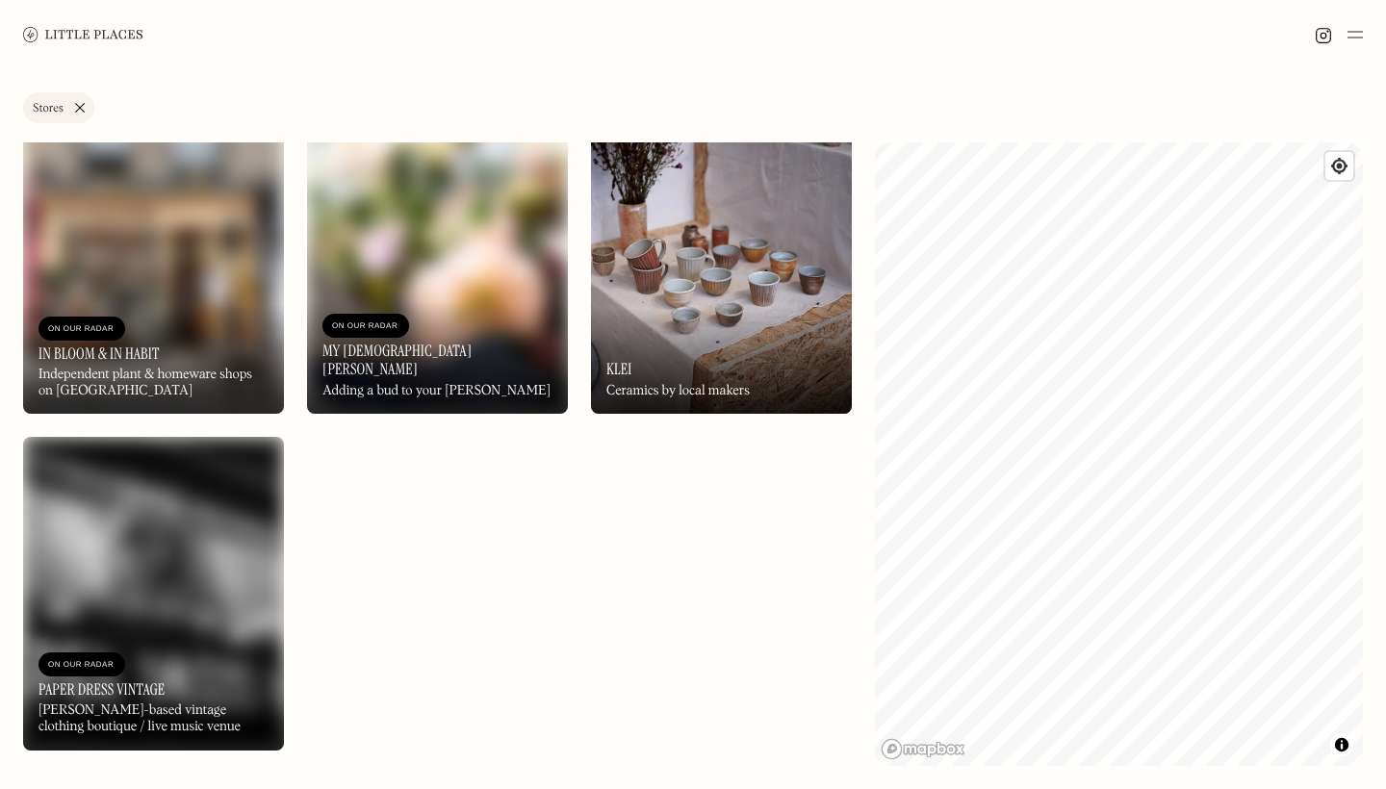
scroll to position [2058, 0]
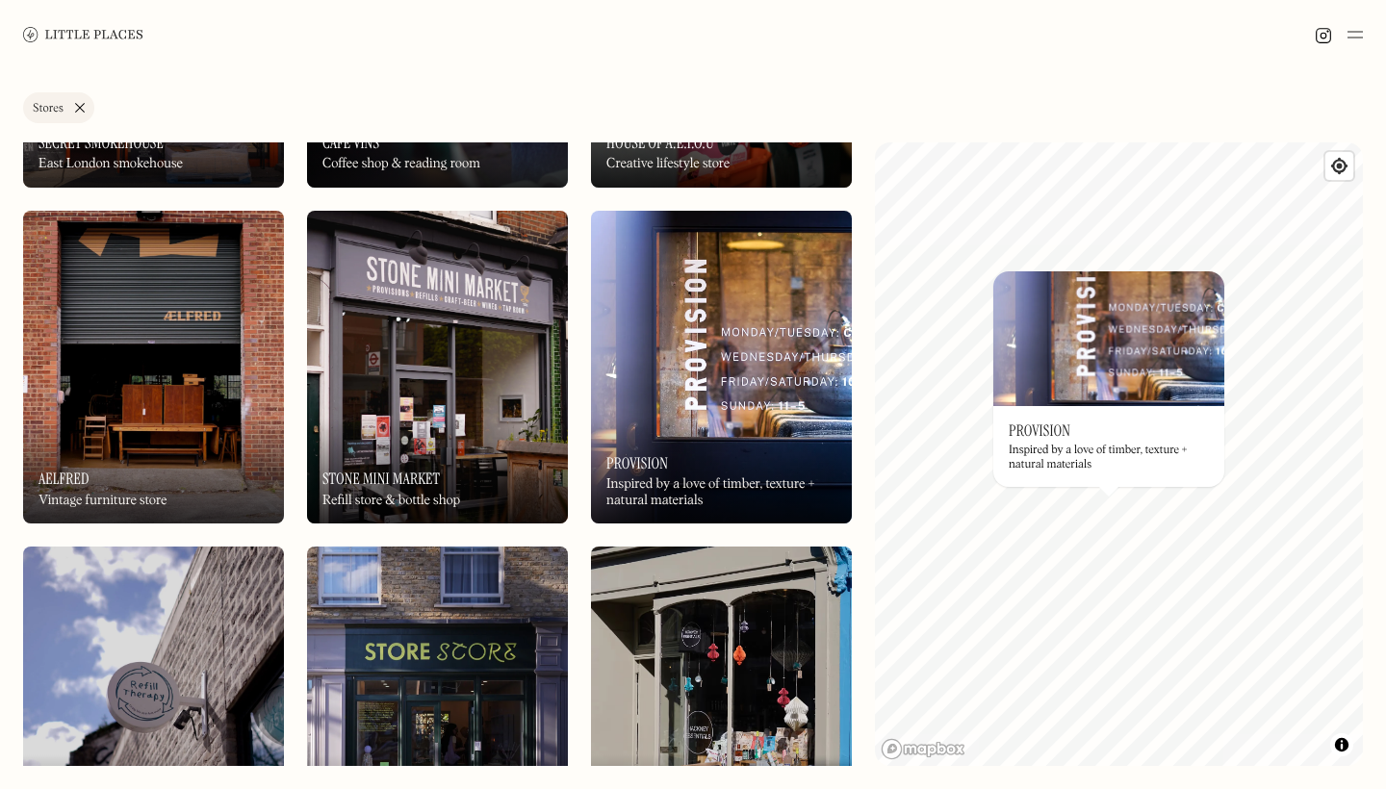
scroll to position [274, 0]
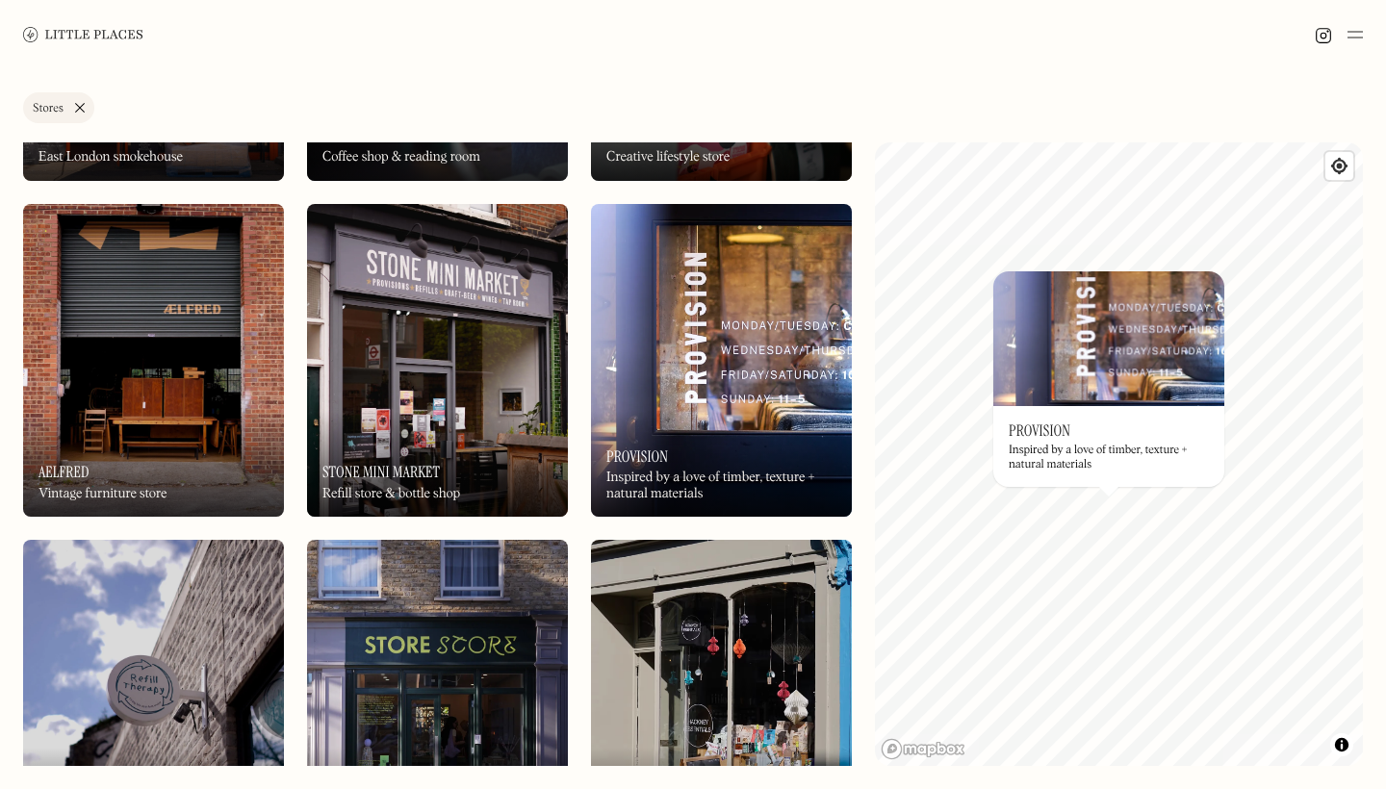
click at [210, 399] on img at bounding box center [153, 360] width 261 height 313
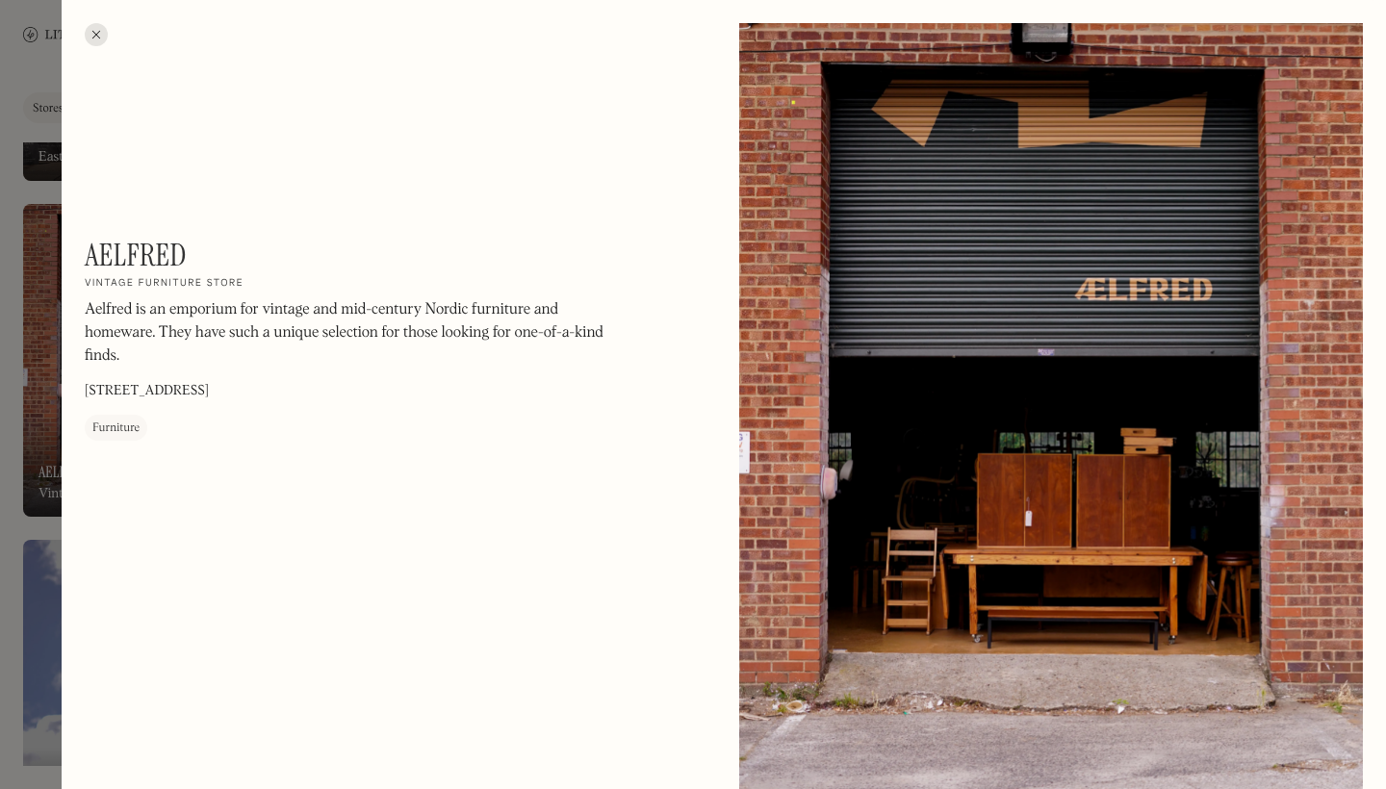
click at [24, 403] on div at bounding box center [693, 394] width 1386 height 789
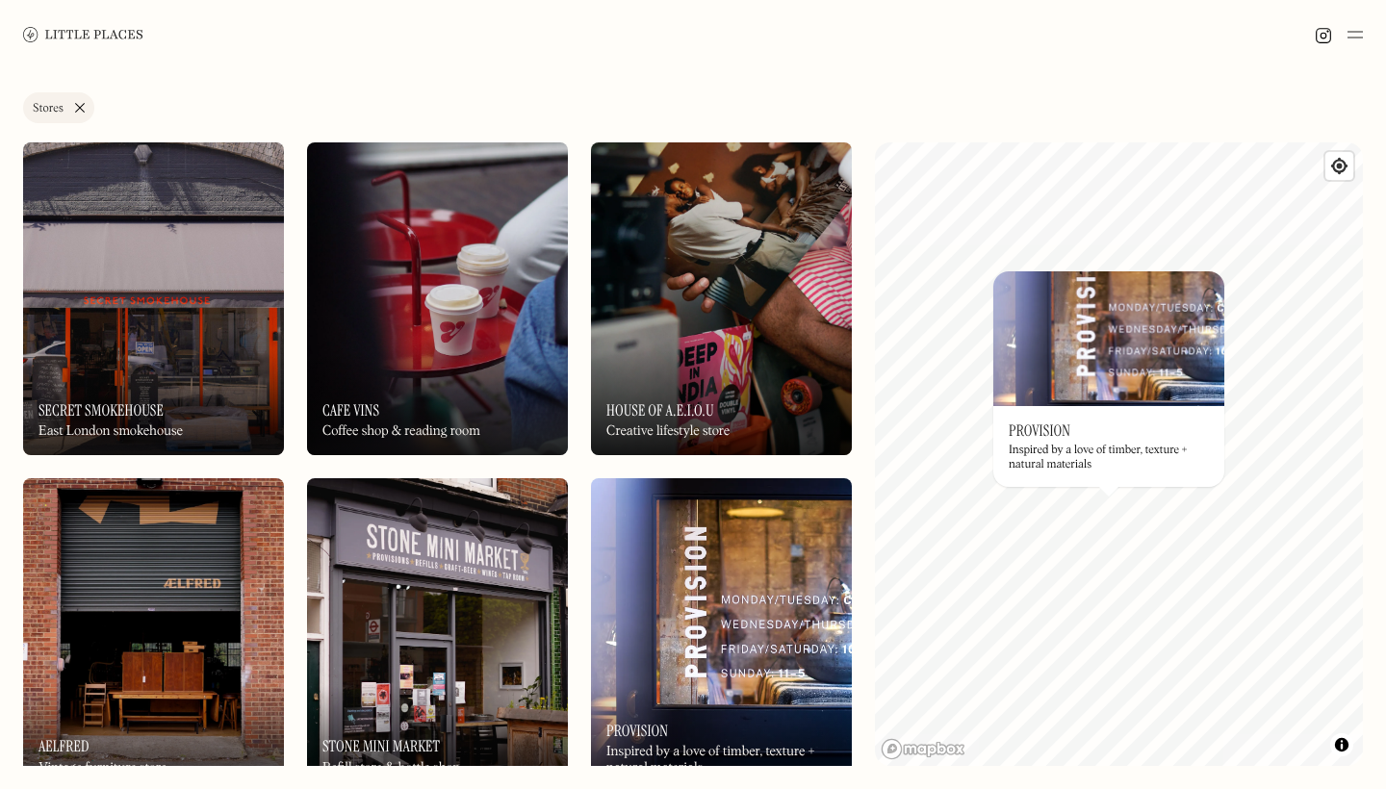
click at [85, 107] on link "Stores" at bounding box center [58, 107] width 71 height 31
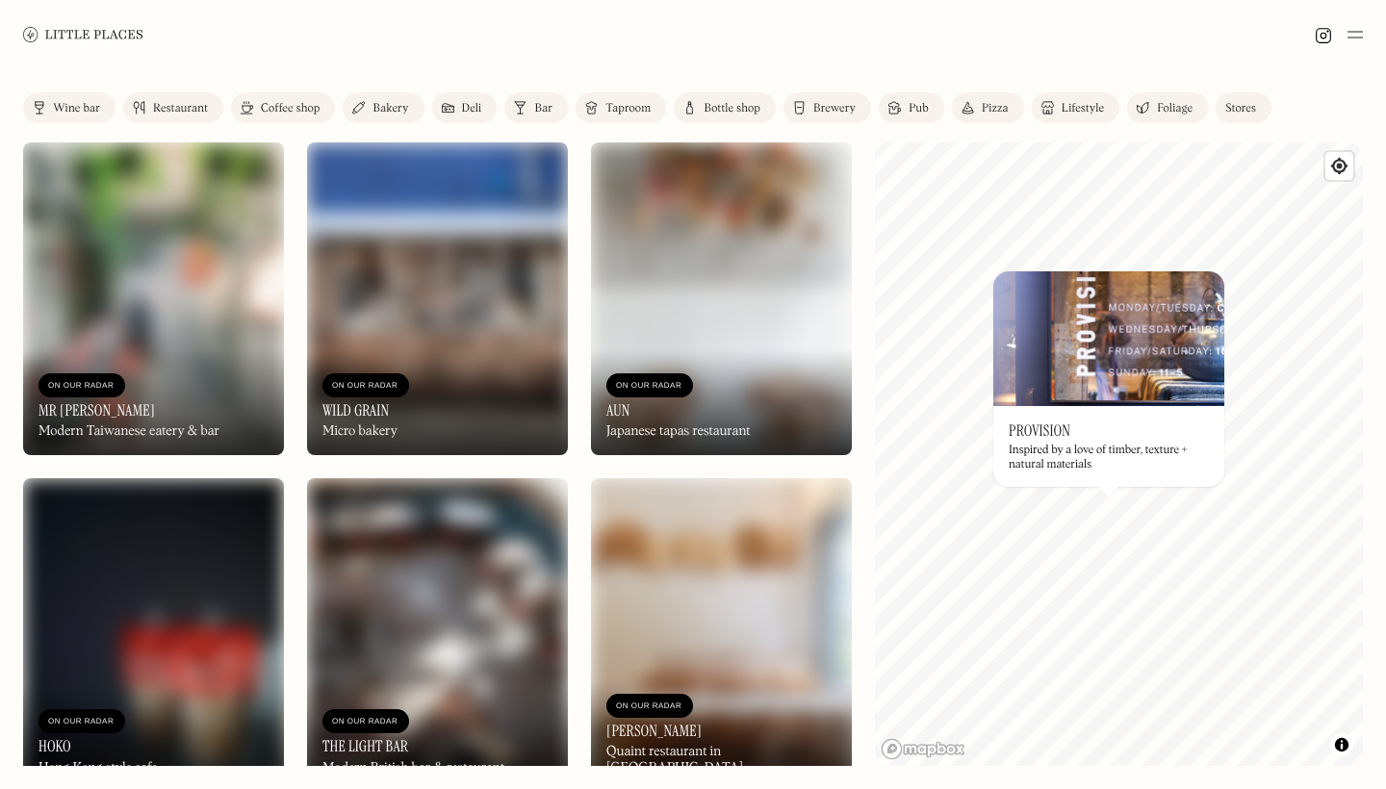
click at [1078, 106] on div "Lifestyle" at bounding box center [1083, 109] width 42 height 12
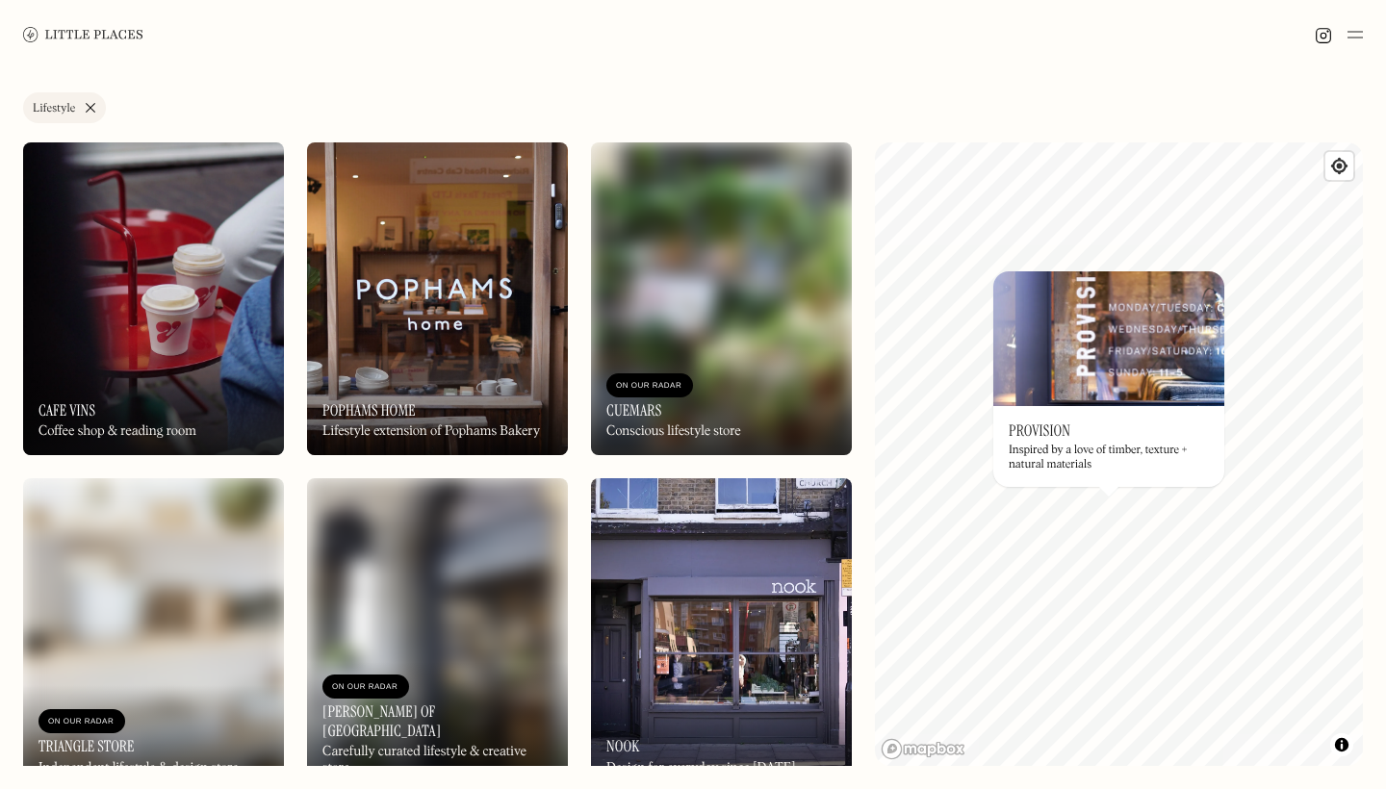
click at [90, 109] on link "Lifestyle" at bounding box center [64, 107] width 83 height 31
